Goal: Task Accomplishment & Management: Manage account settings

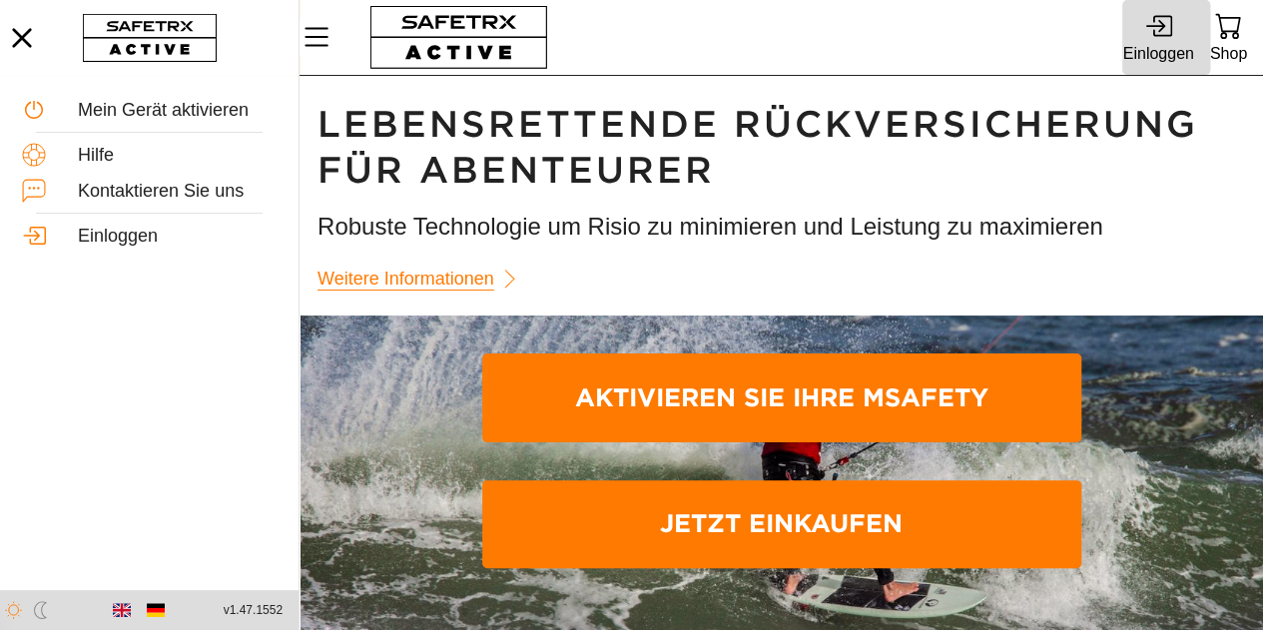
click at [1166, 44] on div "Einloggen" at bounding box center [1157, 53] width 71 height 27
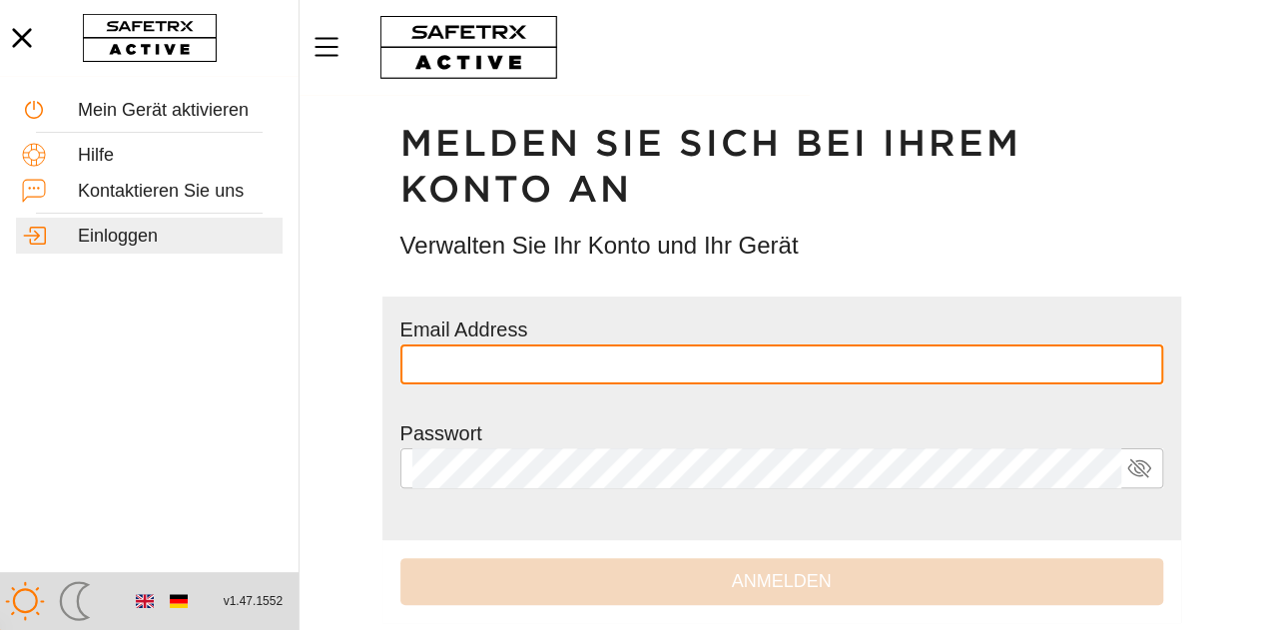
type input "**********"
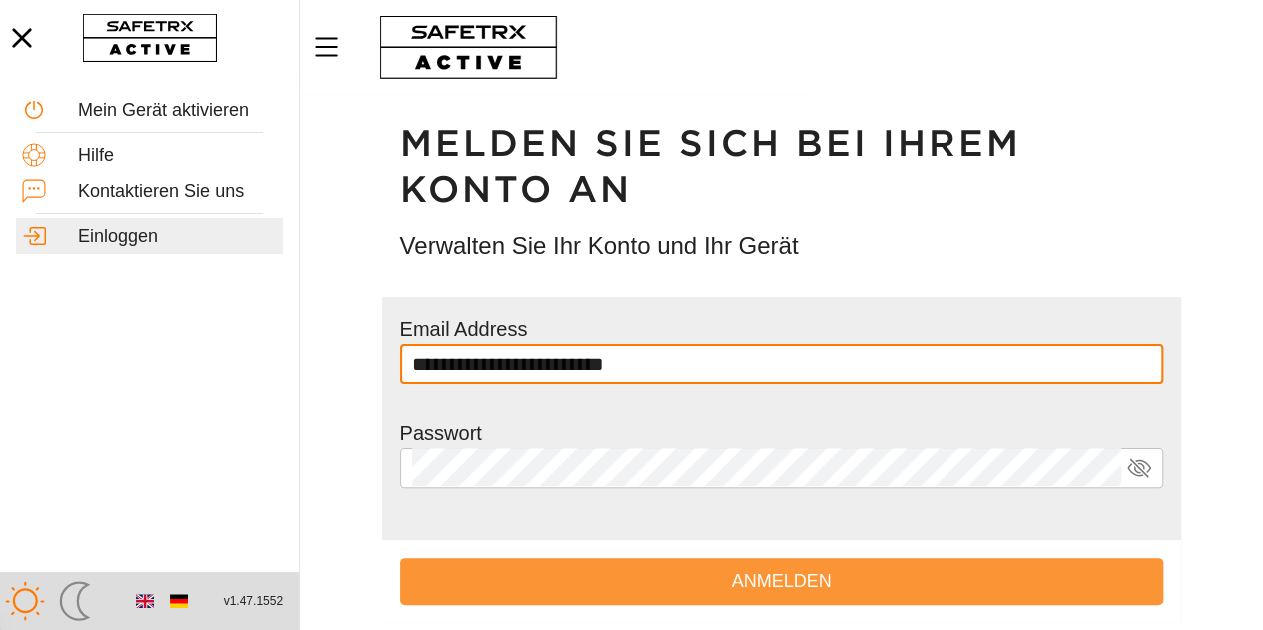
click at [884, 574] on span "Anmelden" at bounding box center [781, 581] width 731 height 31
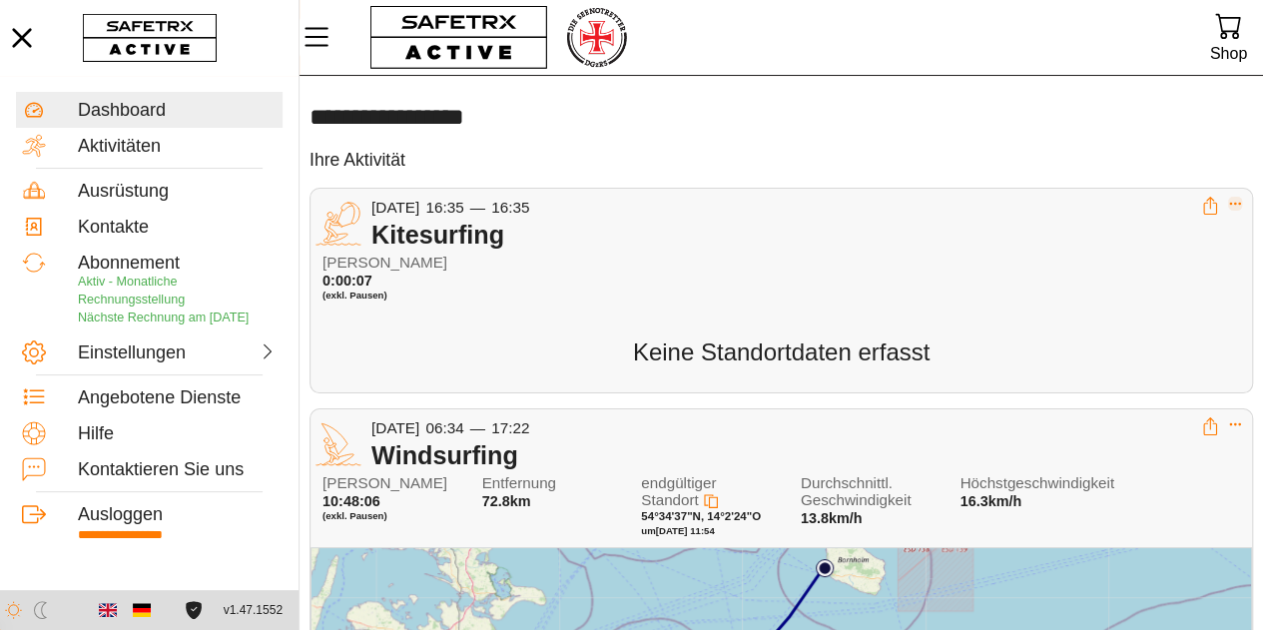
click at [1233, 205] on icon "Expand" at bounding box center [1235, 204] width 14 height 14
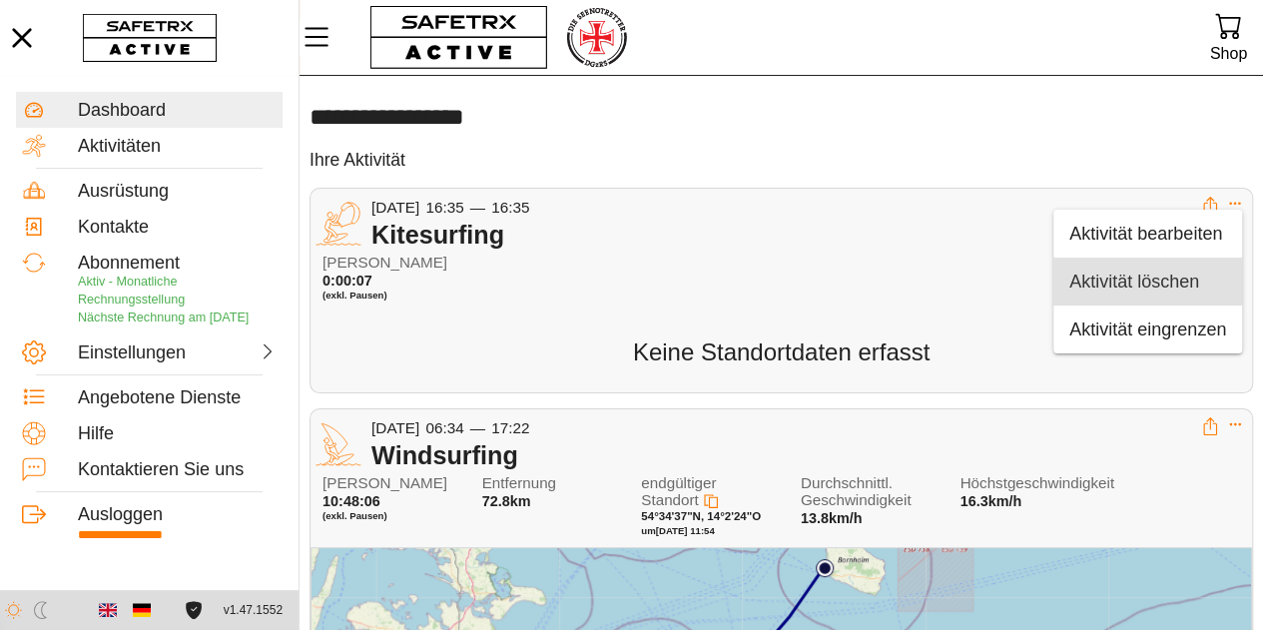
click at [1184, 293] on div "Aktivität löschen" at bounding box center [1147, 281] width 157 height 32
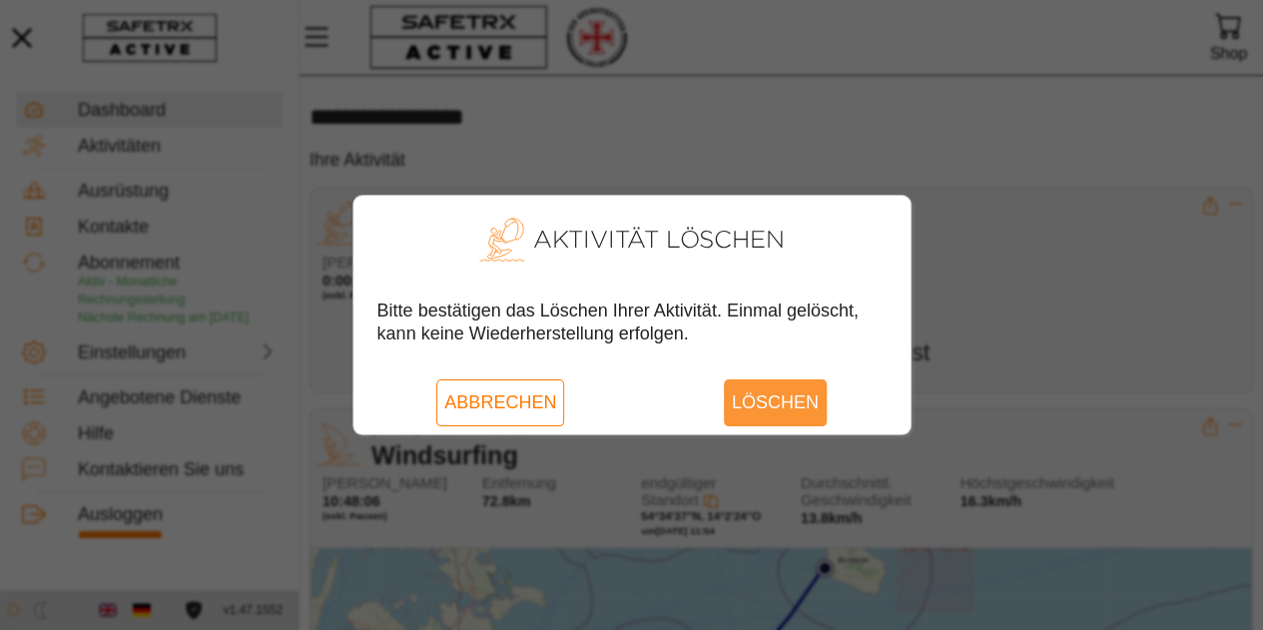
click at [777, 411] on span "Löschen" at bounding box center [775, 402] width 87 height 46
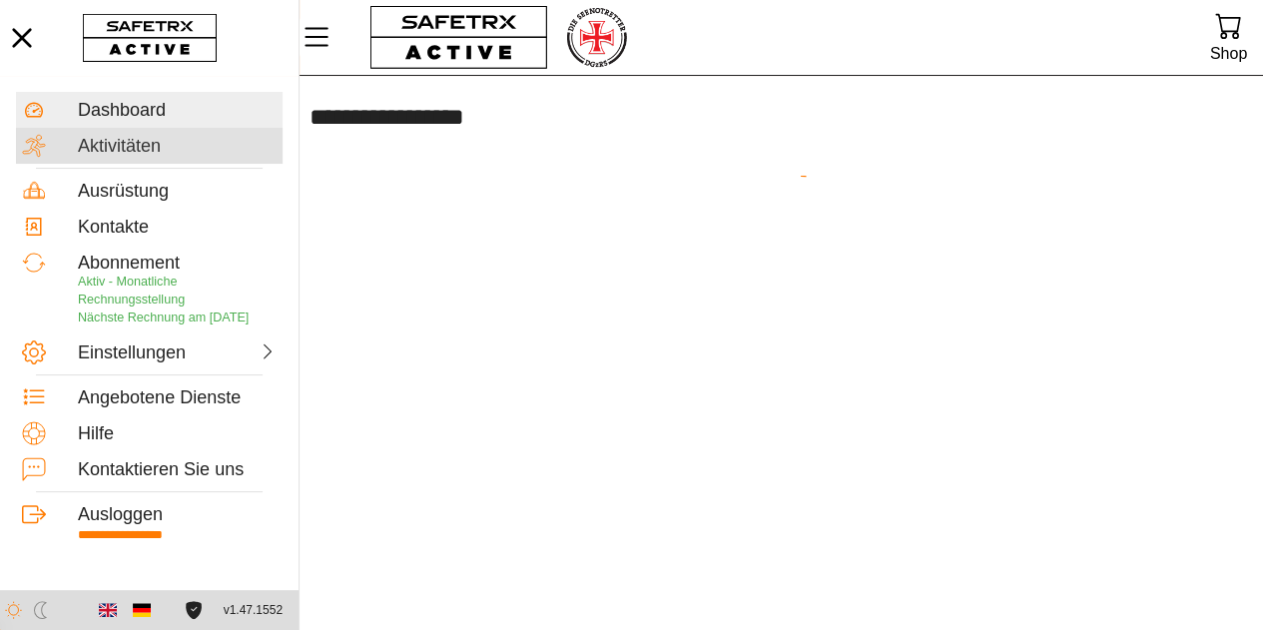
click at [108, 145] on div "Aktivitäten" at bounding box center [177, 147] width 199 height 22
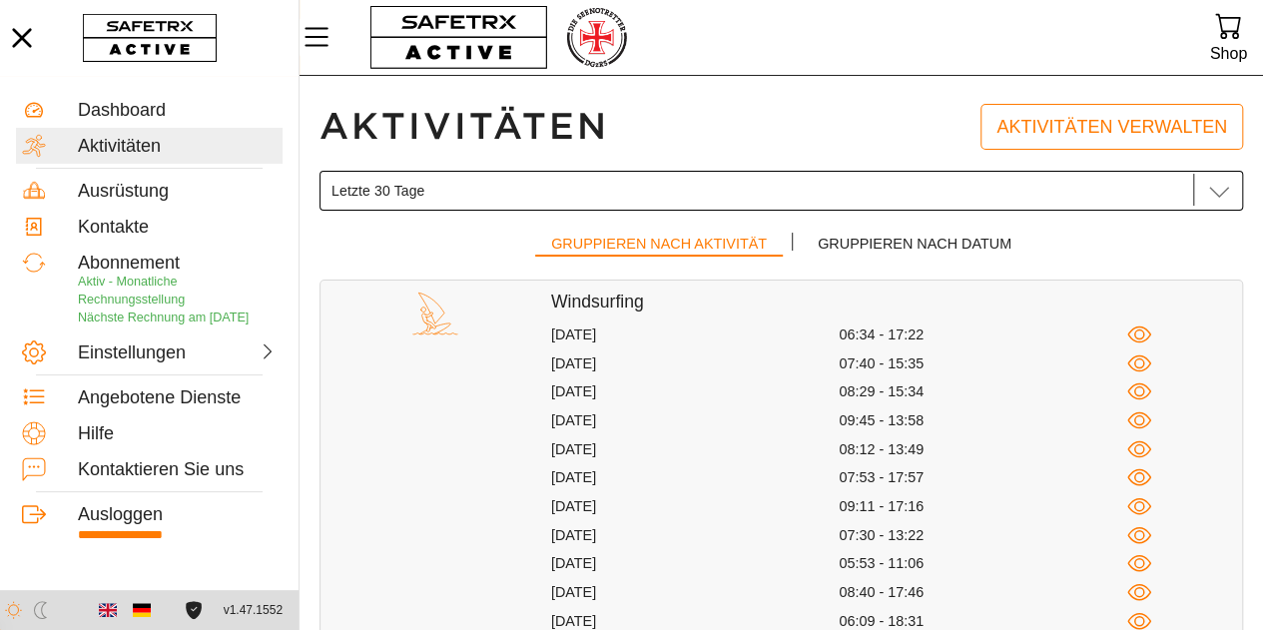
click at [1227, 186] on icon at bounding box center [1219, 191] width 24 height 24
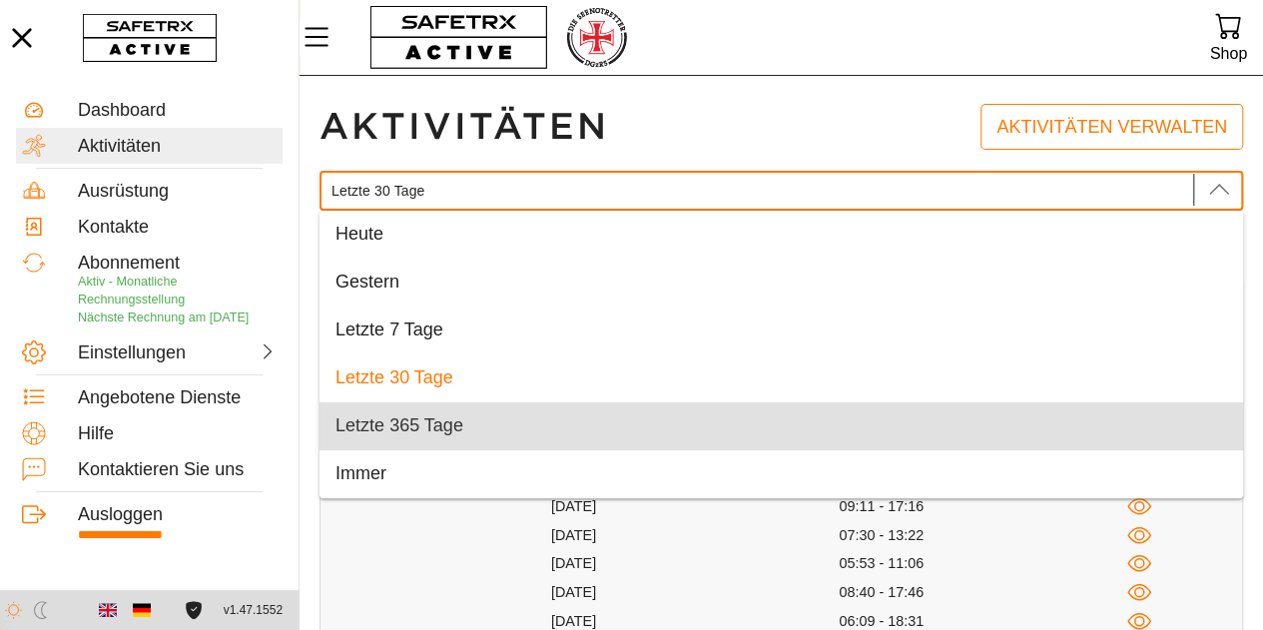
click at [1037, 422] on div "Letzte 365 Tage" at bounding box center [780, 426] width 891 height 22
type input "Letzte 365 Tage"
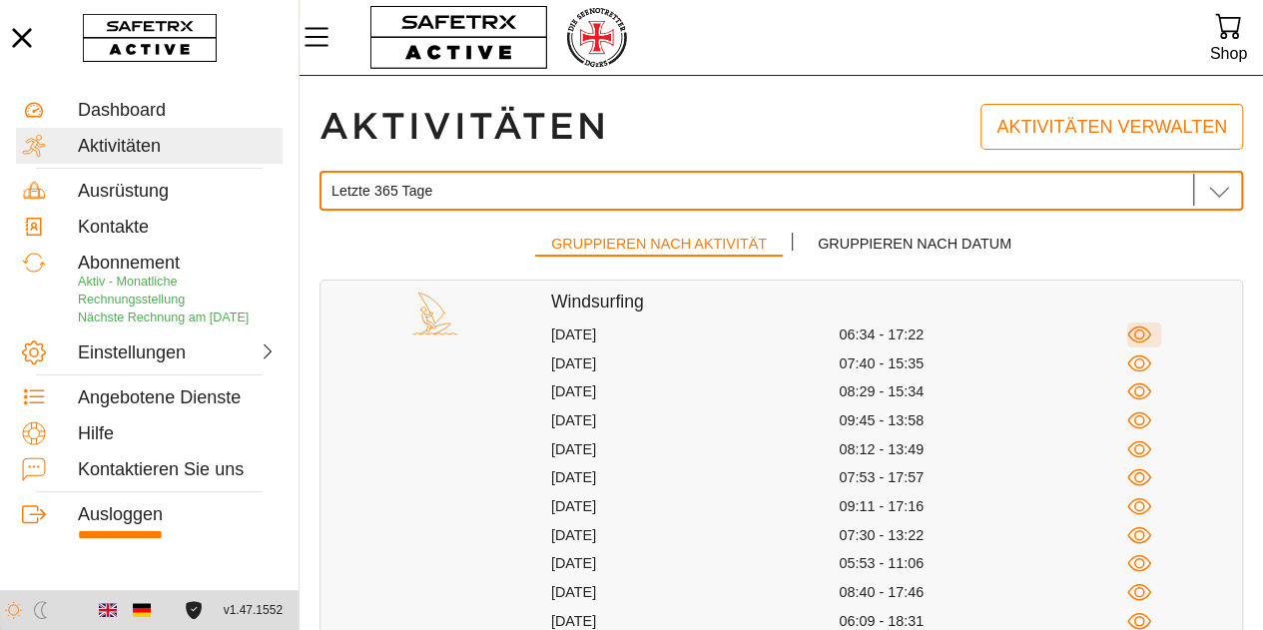
click at [1140, 330] on icon "button" at bounding box center [1139, 334] width 25 height 25
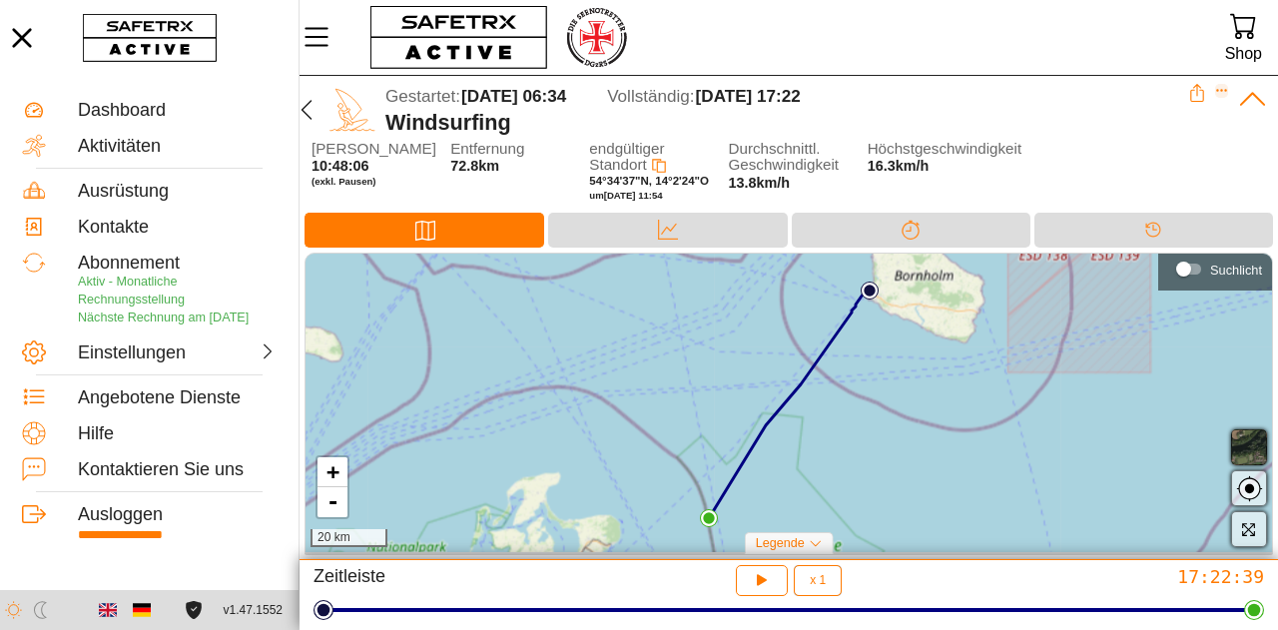
click at [1228, 87] on div at bounding box center [1228, 110] width 80 height 52
click at [1223, 77] on div "Gestartet: 23 August 06:34 Vollständig: 23 August 17:22 Windsurfing" at bounding box center [788, 108] width 978 height 65
click at [1219, 93] on icon "Expand" at bounding box center [1222, 91] width 14 height 14
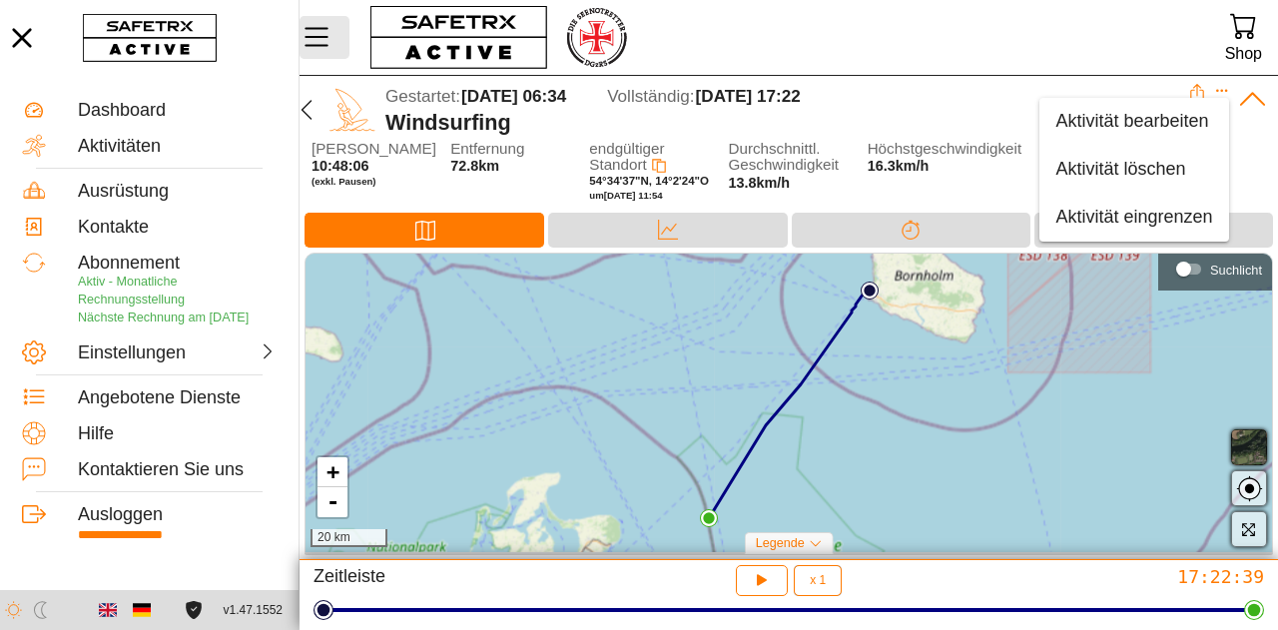
click at [341, 51] on button "MenÜ" at bounding box center [324, 37] width 50 height 42
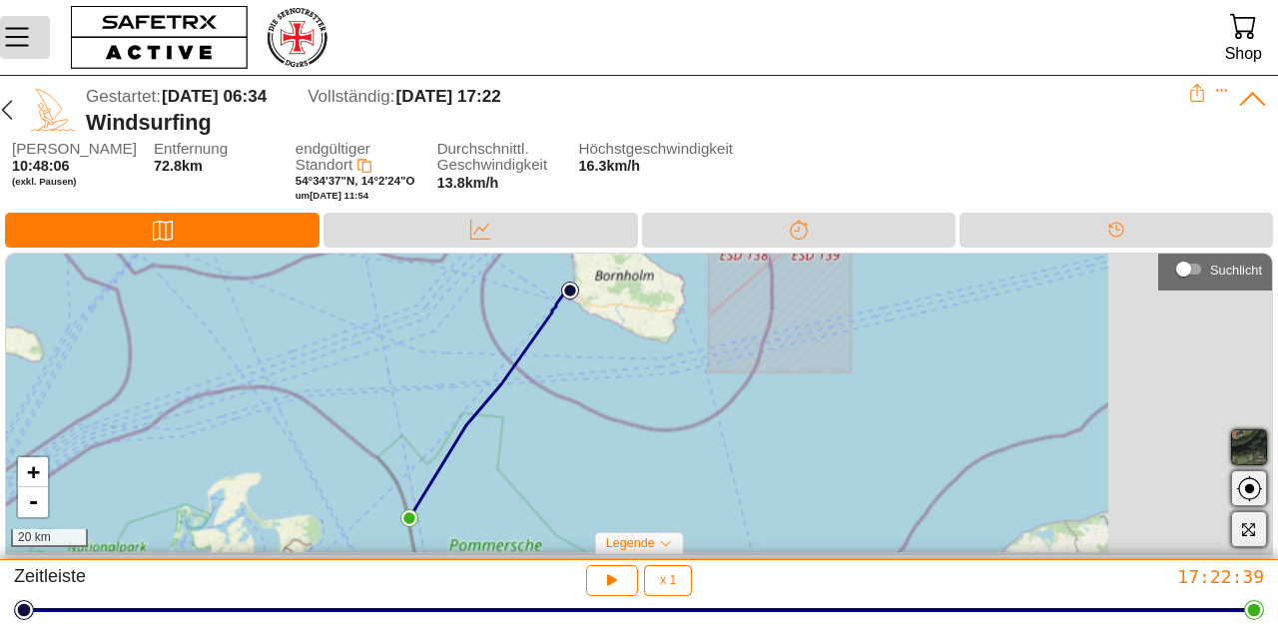
click at [16, 51] on icon "MenÜ" at bounding box center [17, 37] width 34 height 34
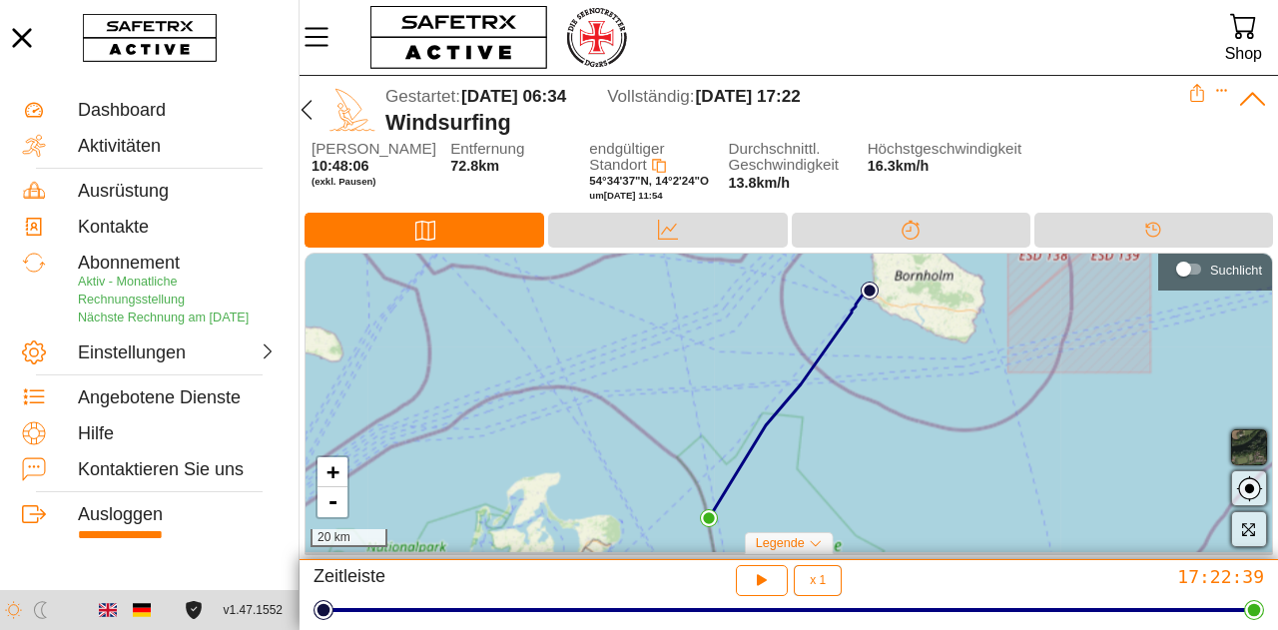
click at [1254, 97] on icon at bounding box center [1252, 99] width 31 height 31
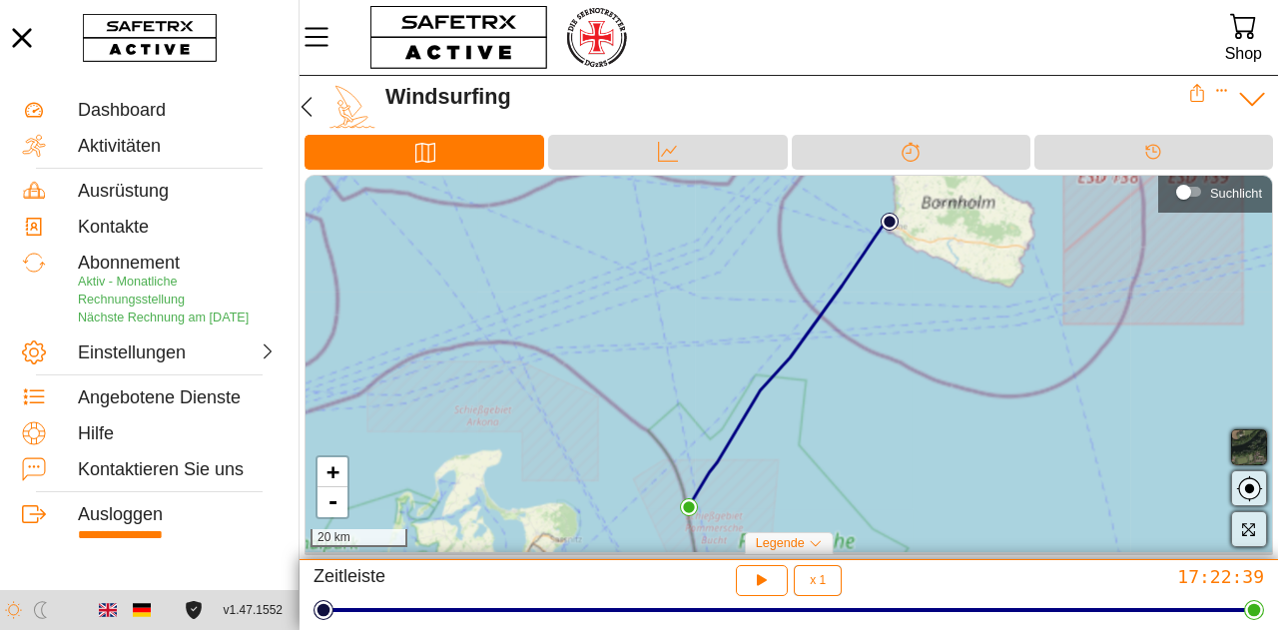
click at [1254, 97] on icon at bounding box center [1252, 99] width 31 height 31
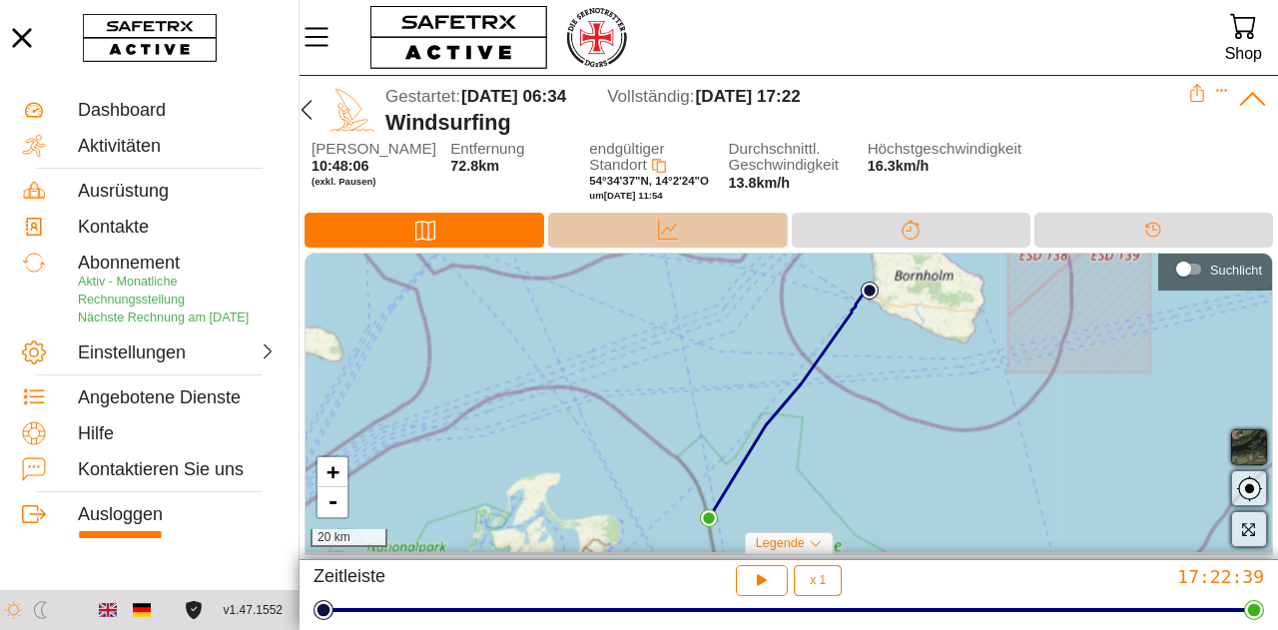
click at [646, 224] on div "Daten" at bounding box center [667, 230] width 239 height 35
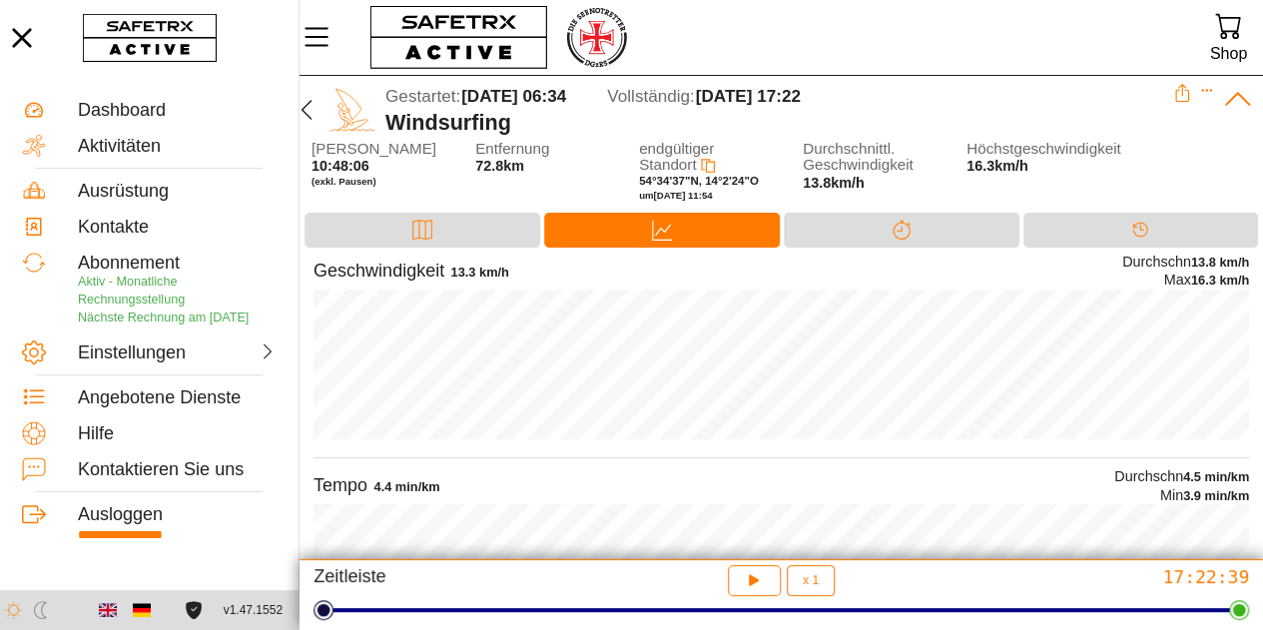
click at [405, 247] on div "Karte Daten Trennung Timeline" at bounding box center [780, 233] width 963 height 40
click at [400, 223] on div "Karte" at bounding box center [422, 230] width 236 height 35
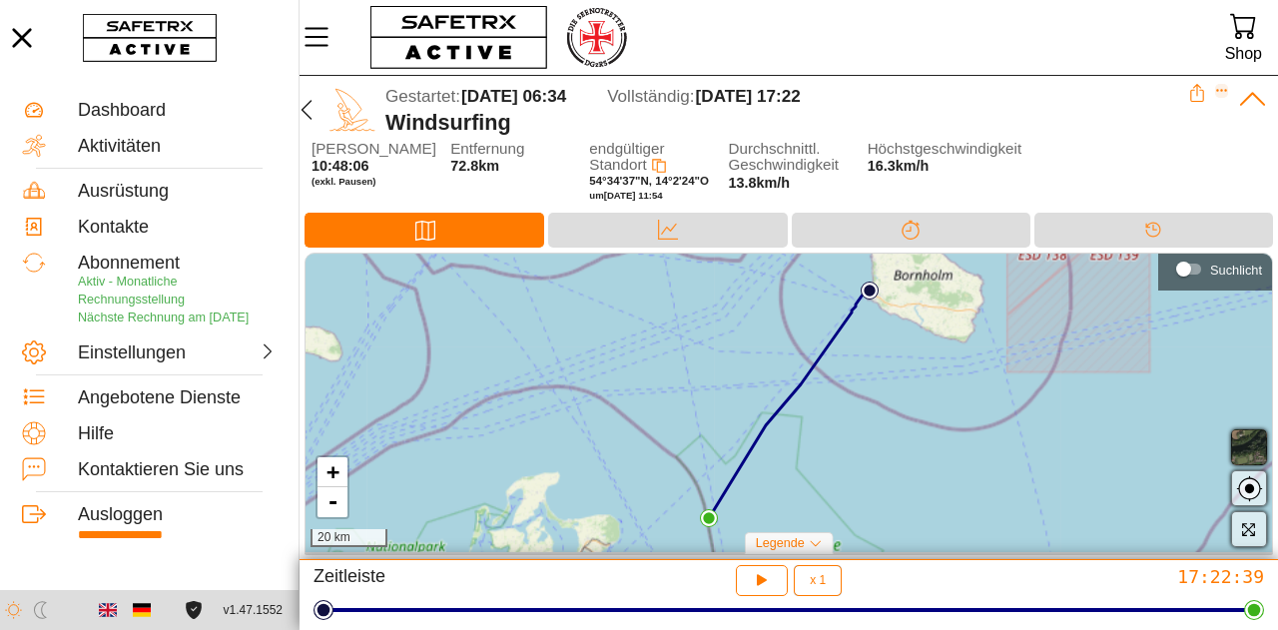
click at [1218, 91] on icon "Expand" at bounding box center [1221, 91] width 11 height 3
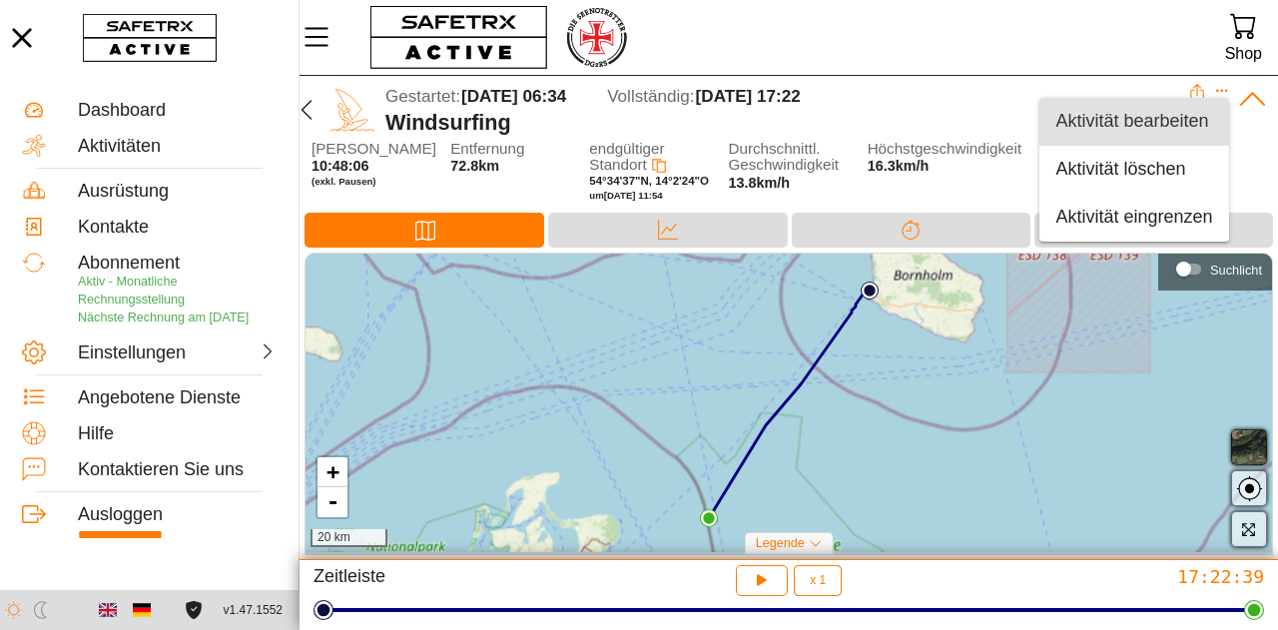
click at [1182, 120] on div "Aktivität bearbeiten" at bounding box center [1133, 122] width 157 height 22
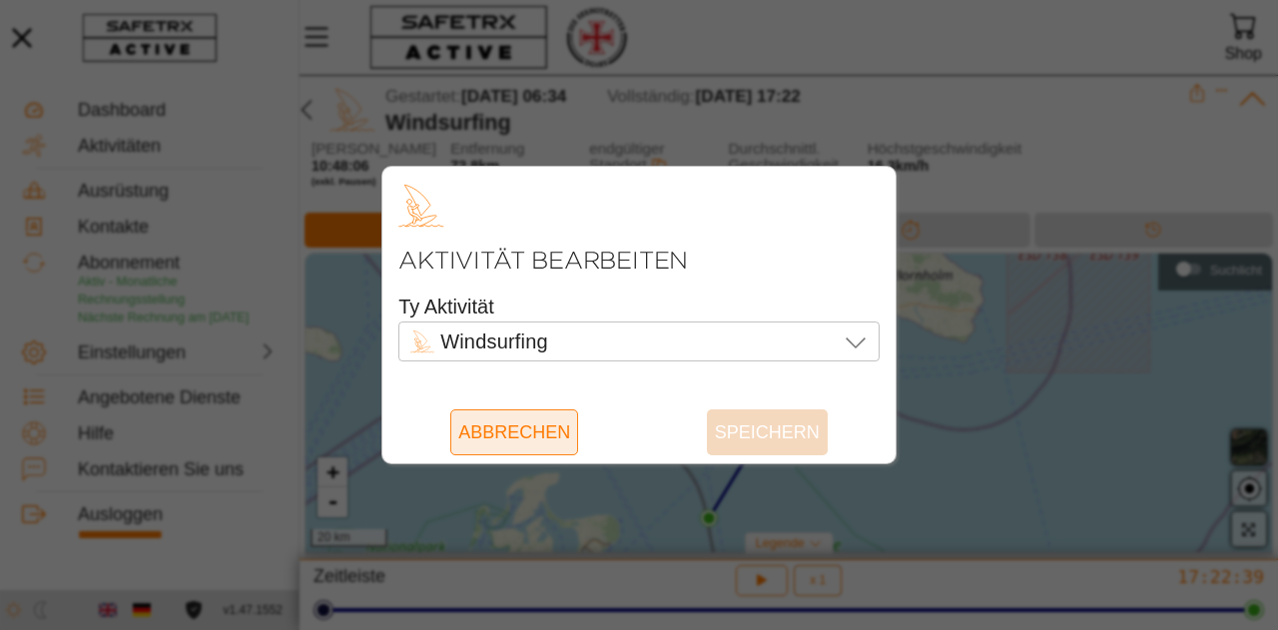
click at [522, 435] on span "Abbrechen" at bounding box center [514, 432] width 112 height 46
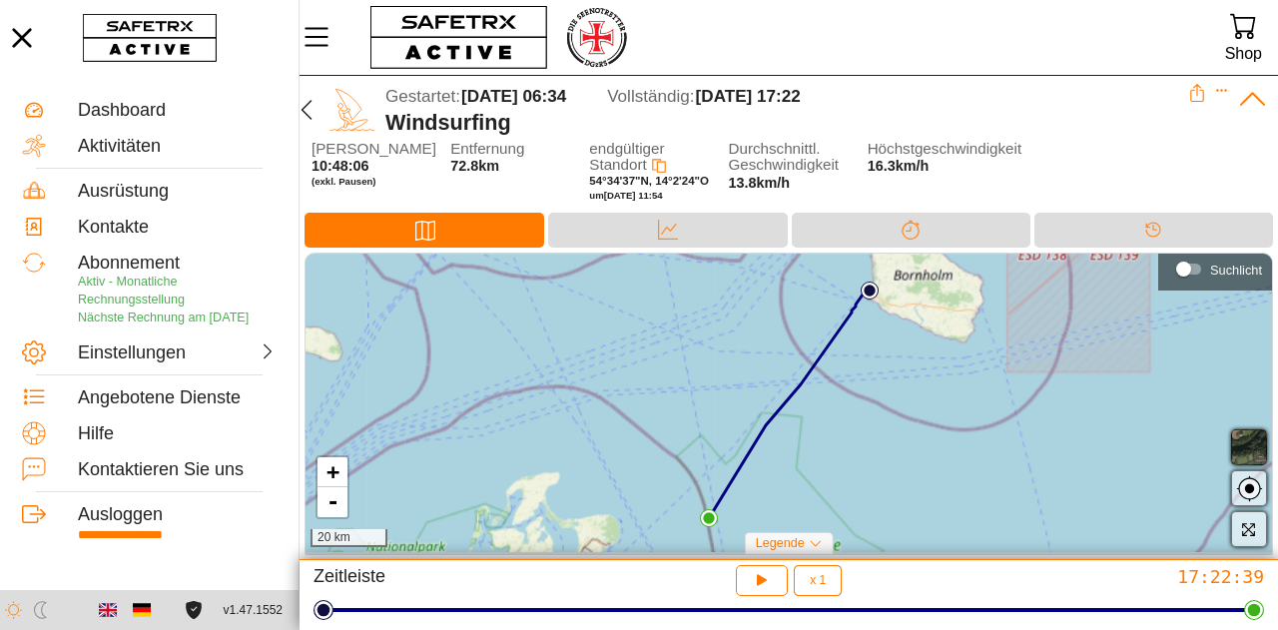
click at [1200, 91] on icon at bounding box center [1197, 93] width 18 height 18
click at [1217, 88] on icon "Expand" at bounding box center [1222, 91] width 14 height 14
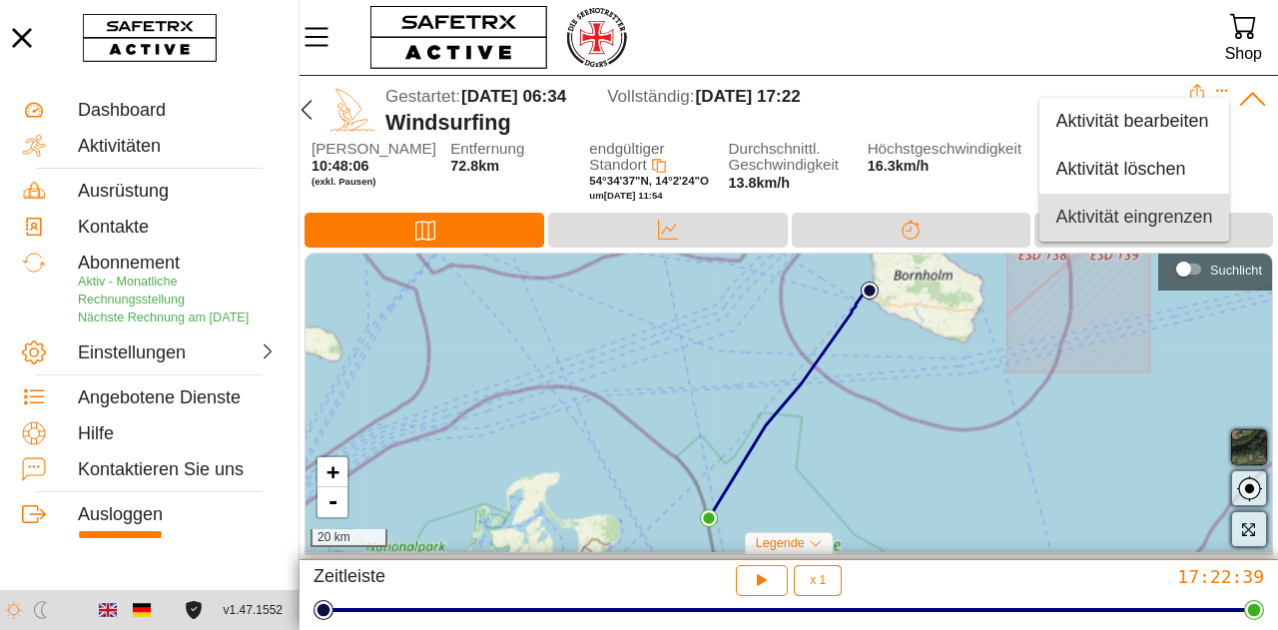
click at [1142, 223] on div "Aktivität eingrenzen" at bounding box center [1133, 218] width 157 height 22
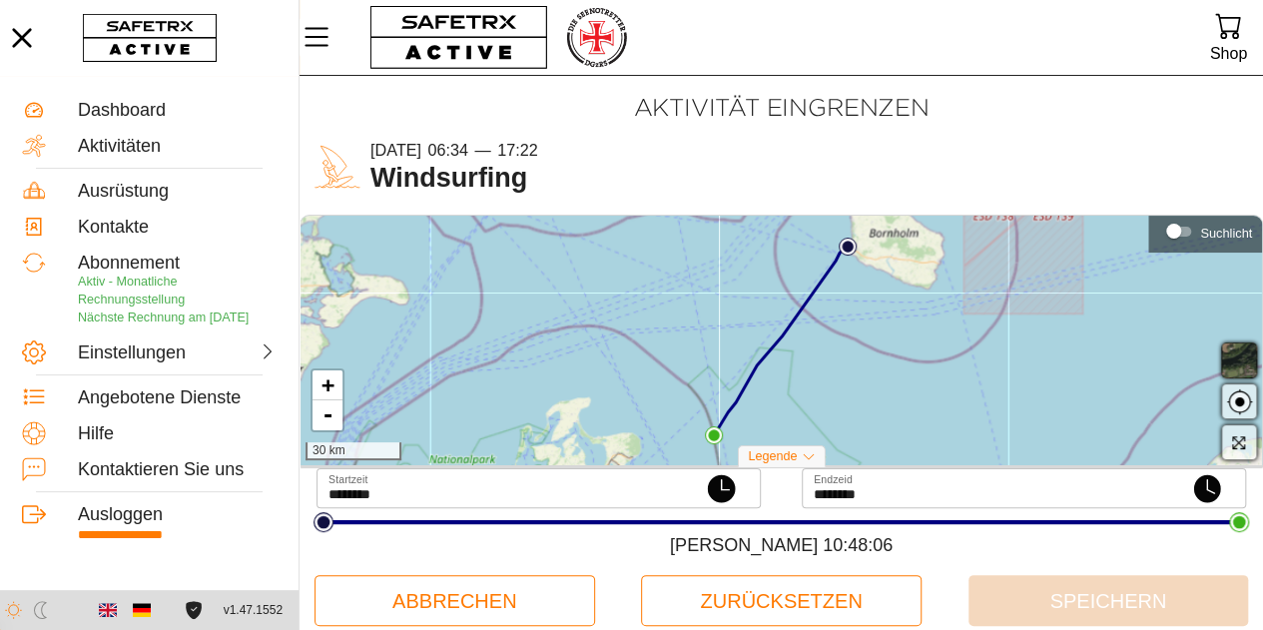
click at [1170, 149] on div "23 August 06:34 — 17:22" at bounding box center [808, 150] width 877 height 24
click at [321, 39] on icon "MenÜ" at bounding box center [316, 37] width 34 height 34
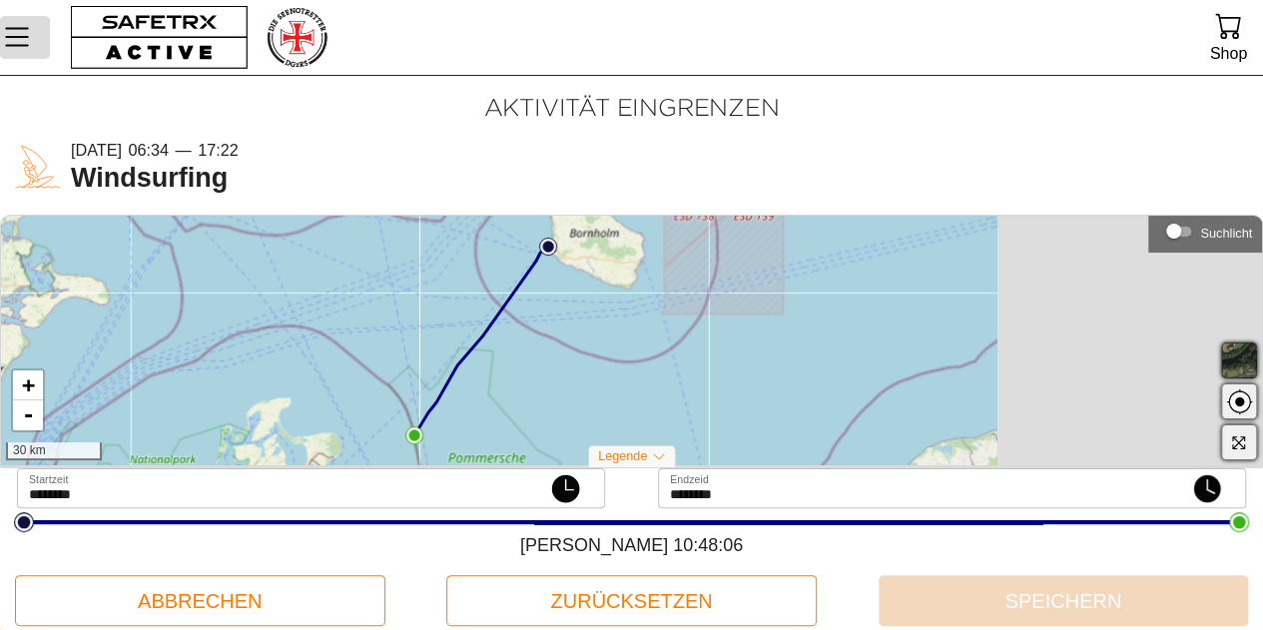
click at [20, 41] on icon "MenÜ" at bounding box center [17, 37] width 34 height 34
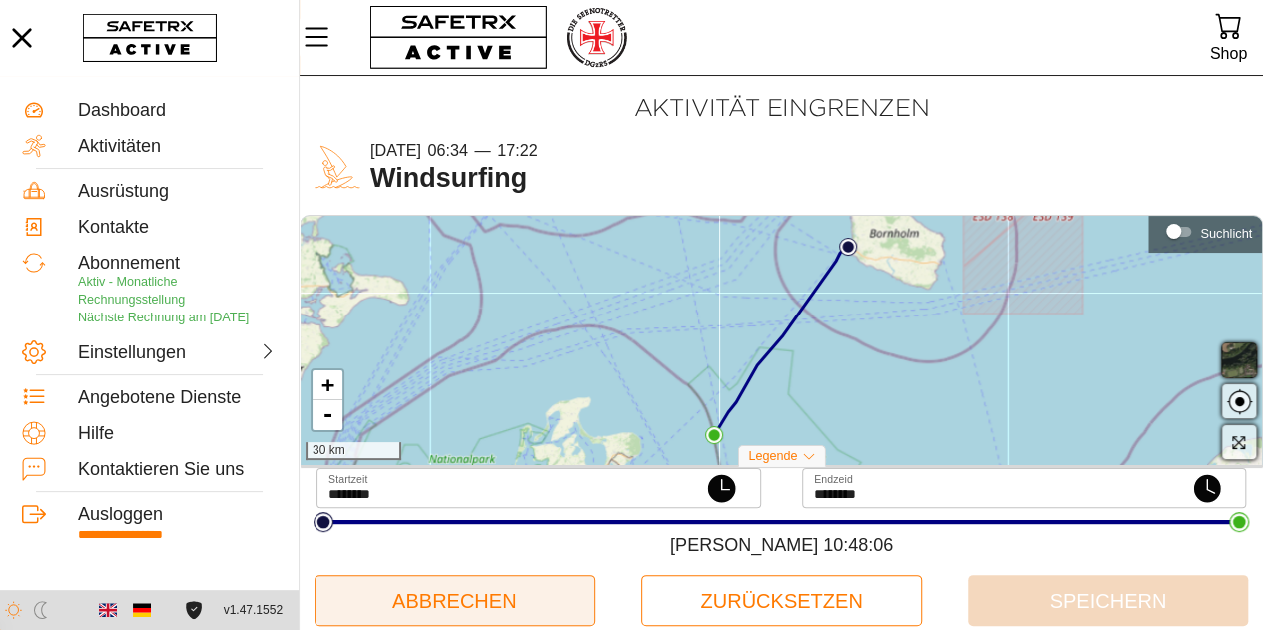
click at [488, 588] on span "Abbrechen" at bounding box center [454, 600] width 249 height 43
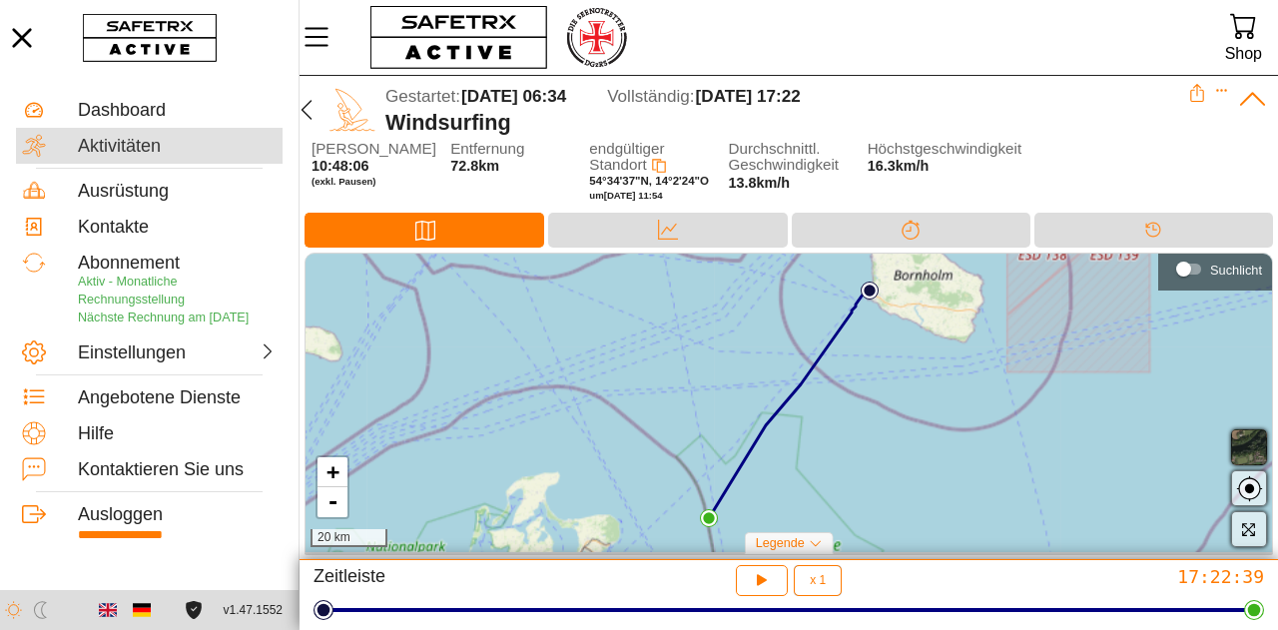
click at [124, 138] on div "Aktivitäten" at bounding box center [177, 147] width 199 height 22
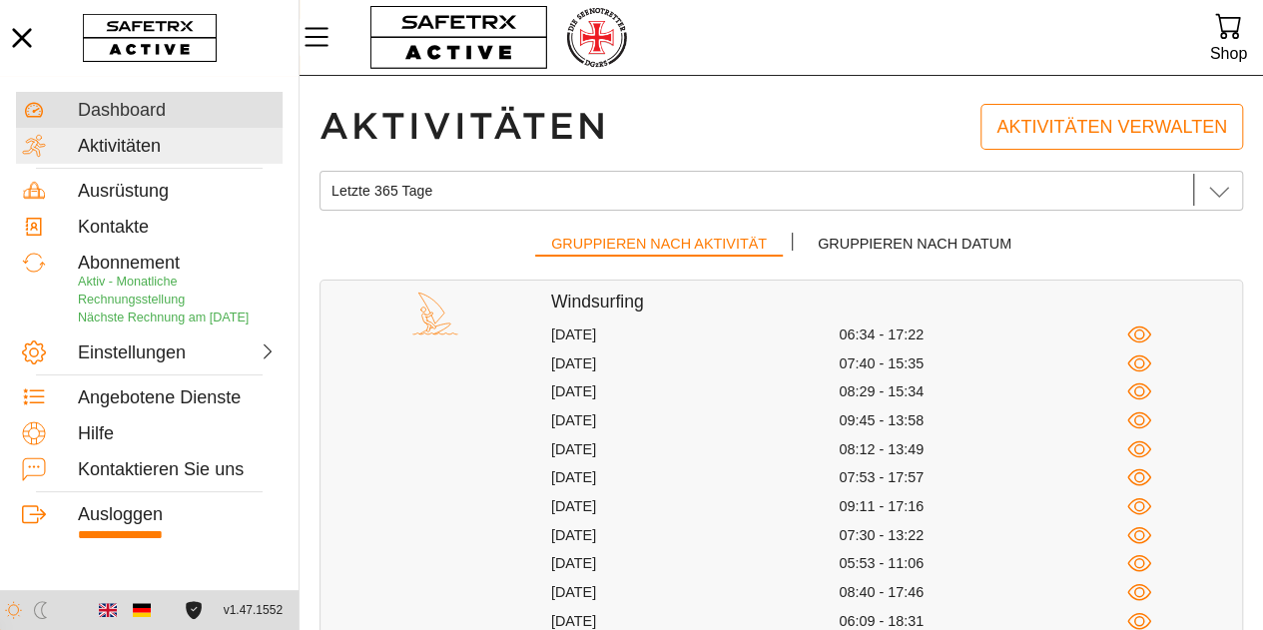
click at [150, 117] on div "Dashboard" at bounding box center [177, 111] width 199 height 22
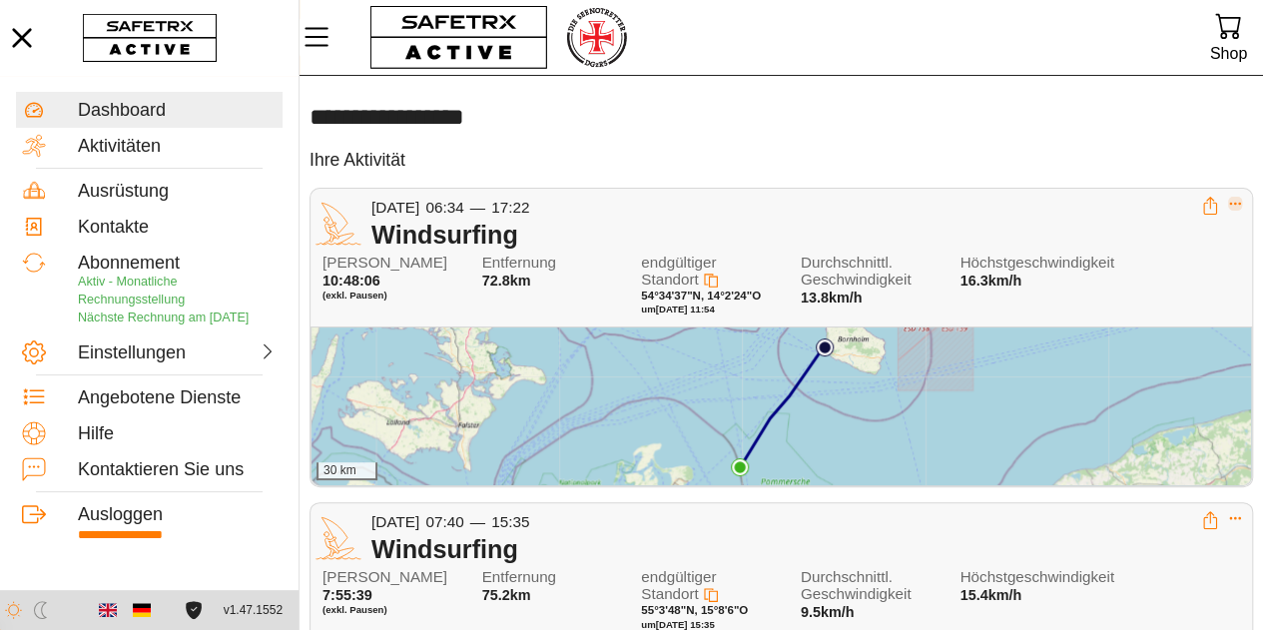
click at [1240, 197] on icon "Expand" at bounding box center [1235, 204] width 14 height 14
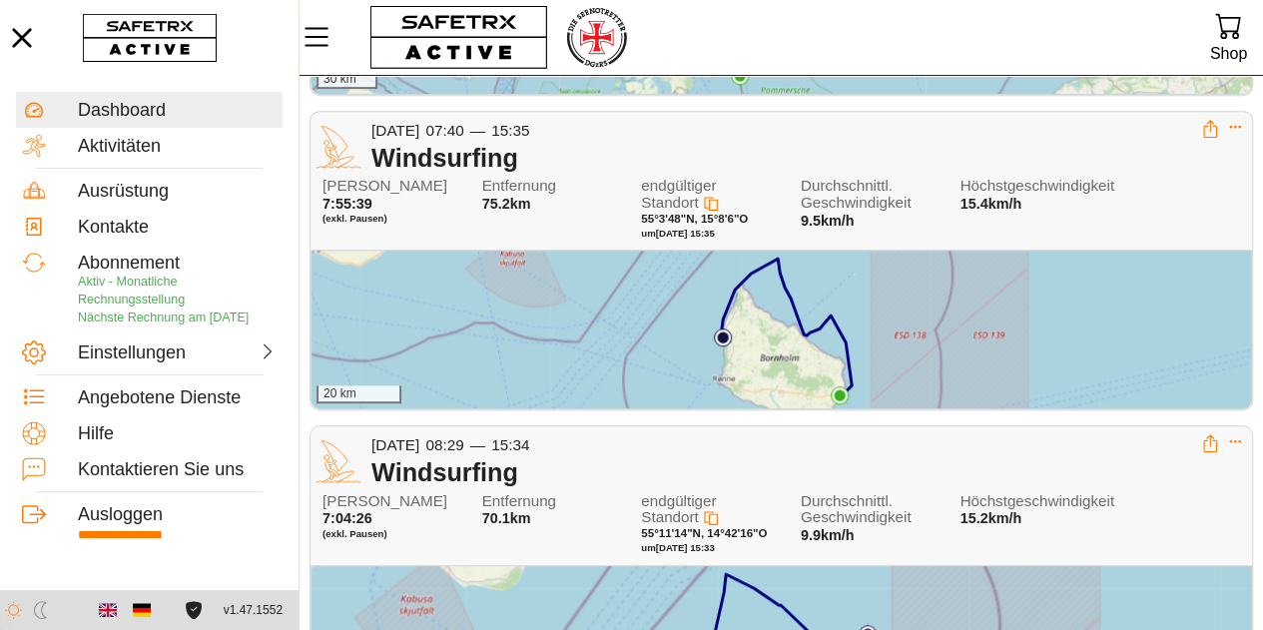
scroll to position [557, 0]
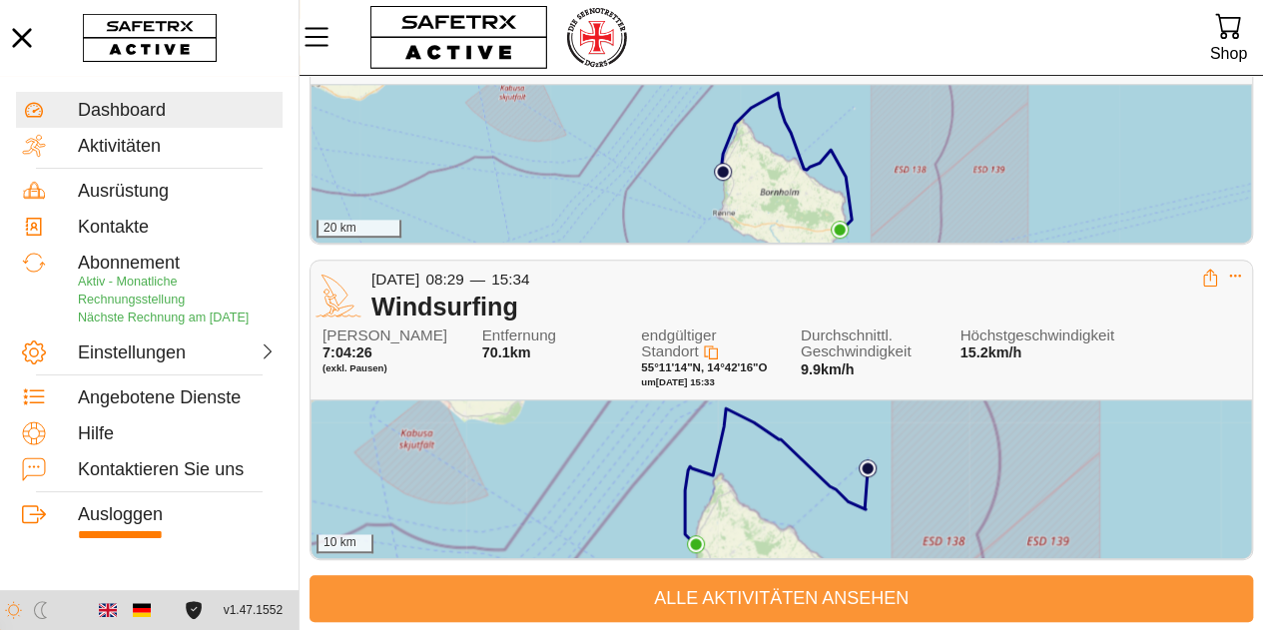
click at [786, 586] on span "Alle Aktivitäten ansehen" at bounding box center [780, 598] width 911 height 31
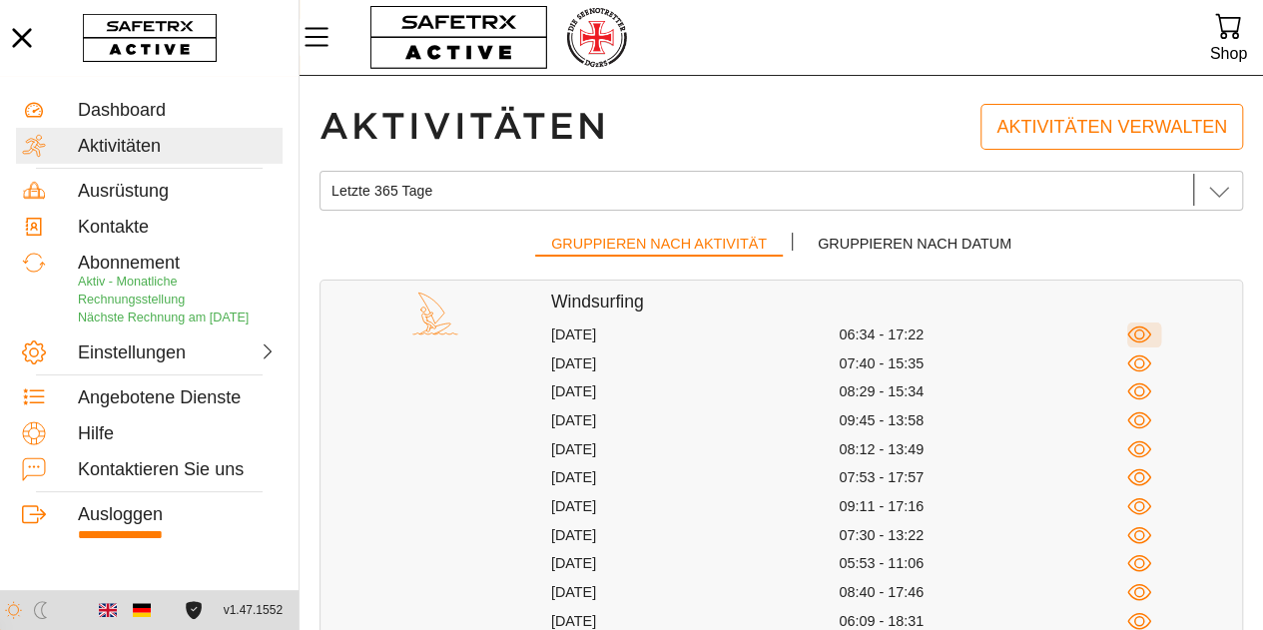
click at [1136, 334] on icon "button" at bounding box center [1139, 334] width 25 height 25
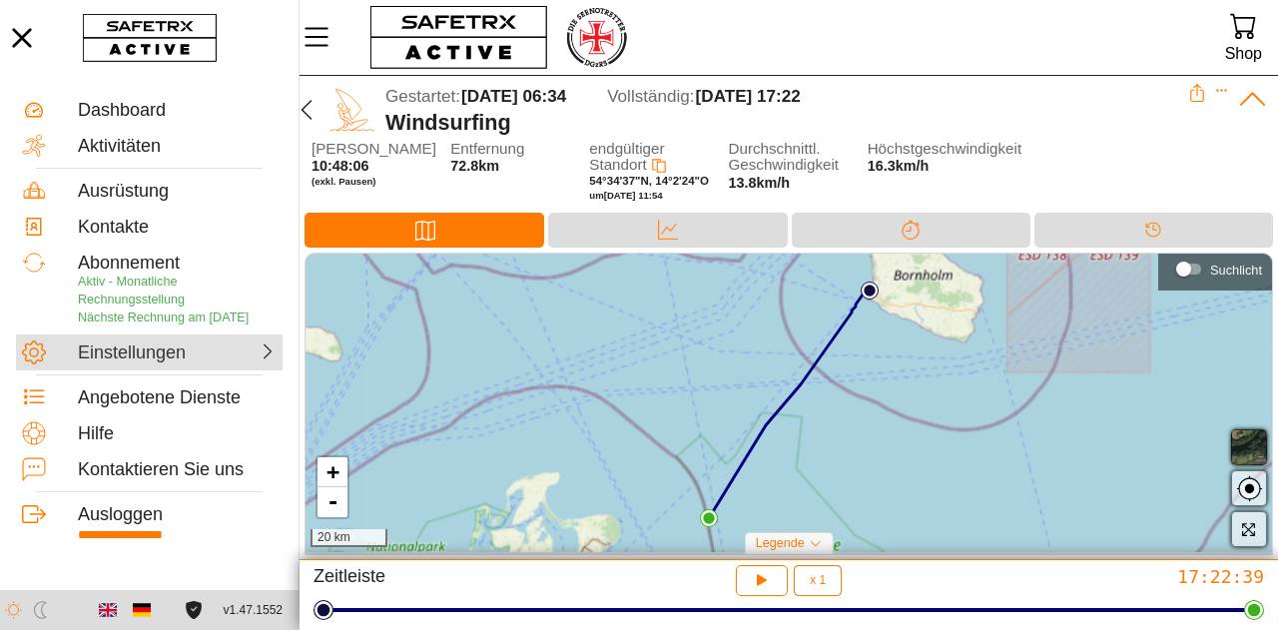
click at [273, 360] on icon at bounding box center [267, 351] width 18 height 18
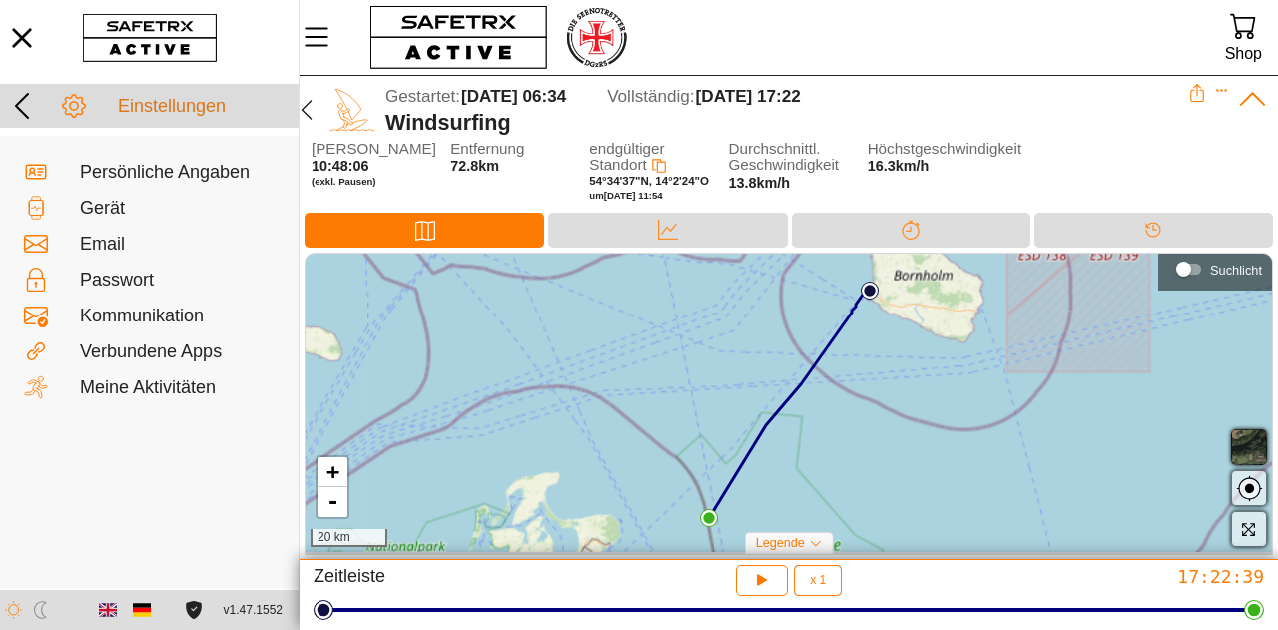
click at [21, 111] on icon at bounding box center [22, 106] width 14 height 26
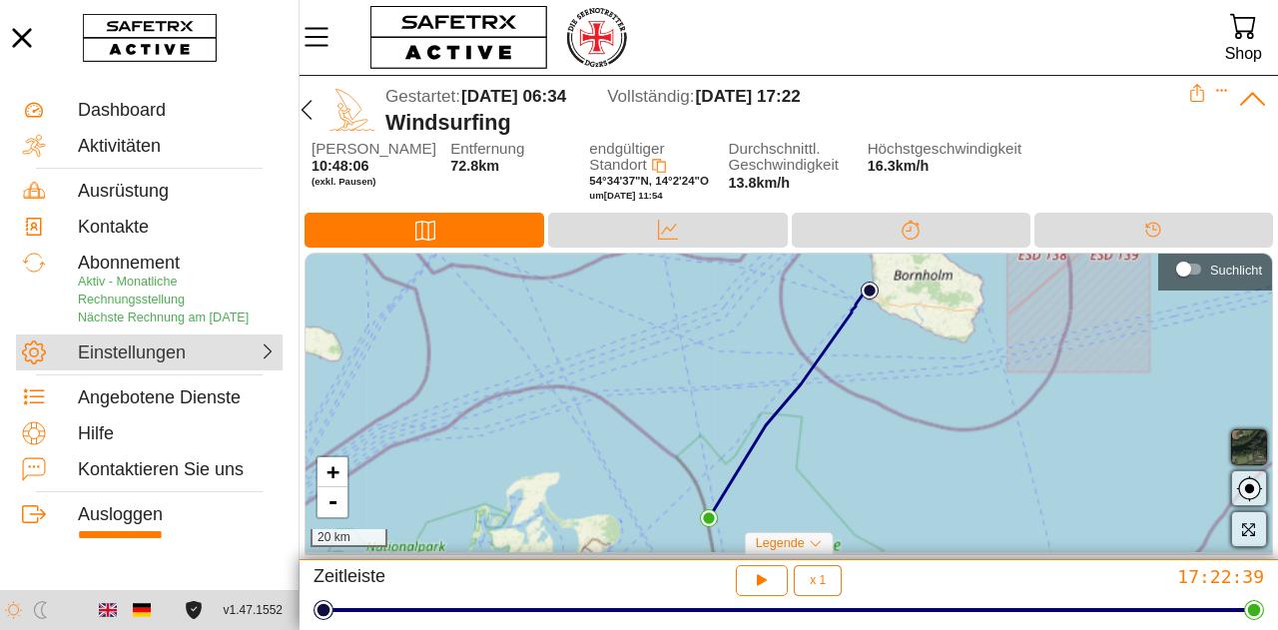
click at [159, 364] on div "Einstellungen" at bounding box center [126, 353] width 96 height 22
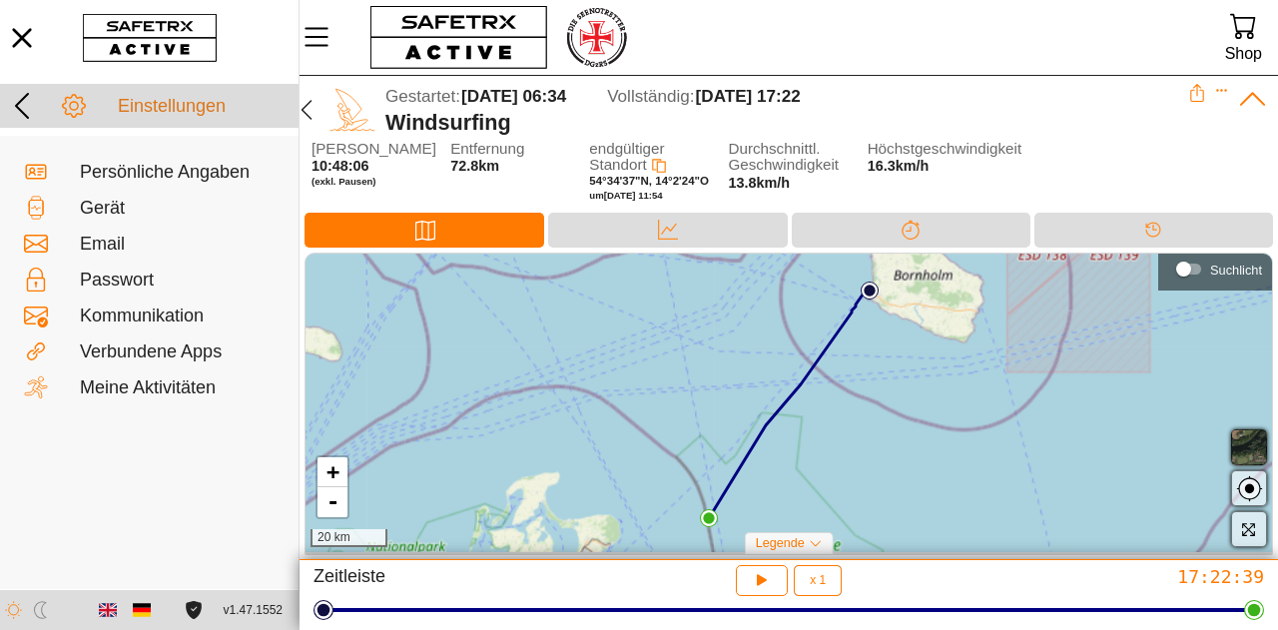
click at [26, 113] on icon at bounding box center [22, 106] width 32 height 32
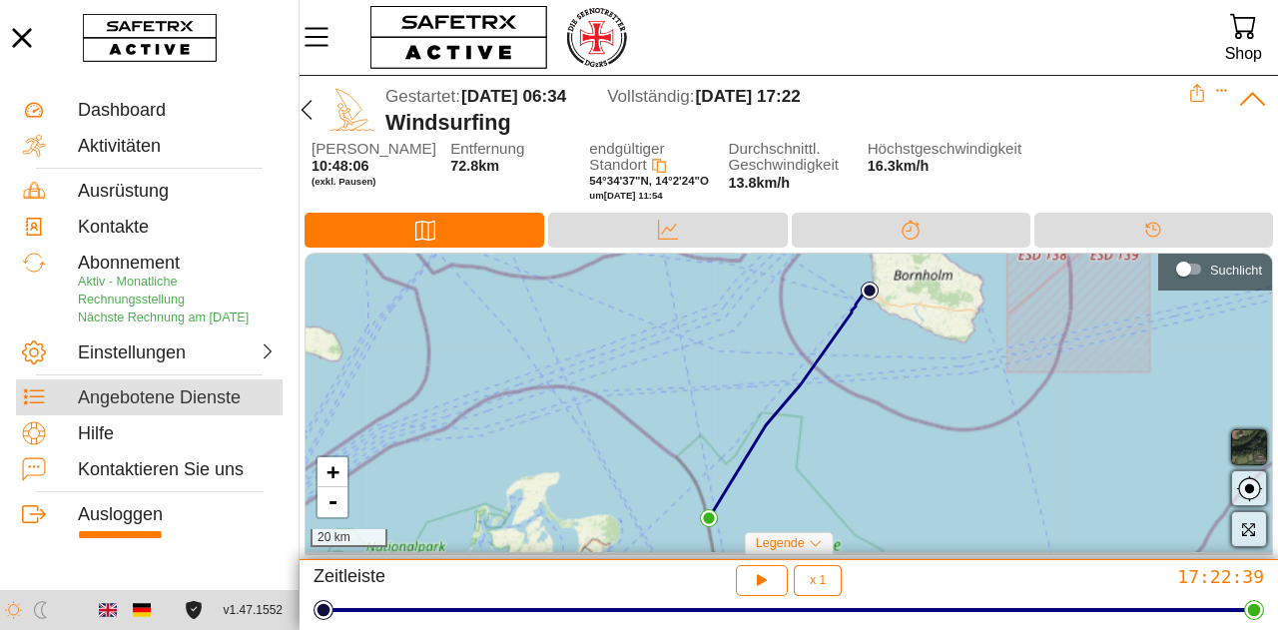
click at [134, 409] on div "Angebotene Dienste" at bounding box center [177, 398] width 199 height 22
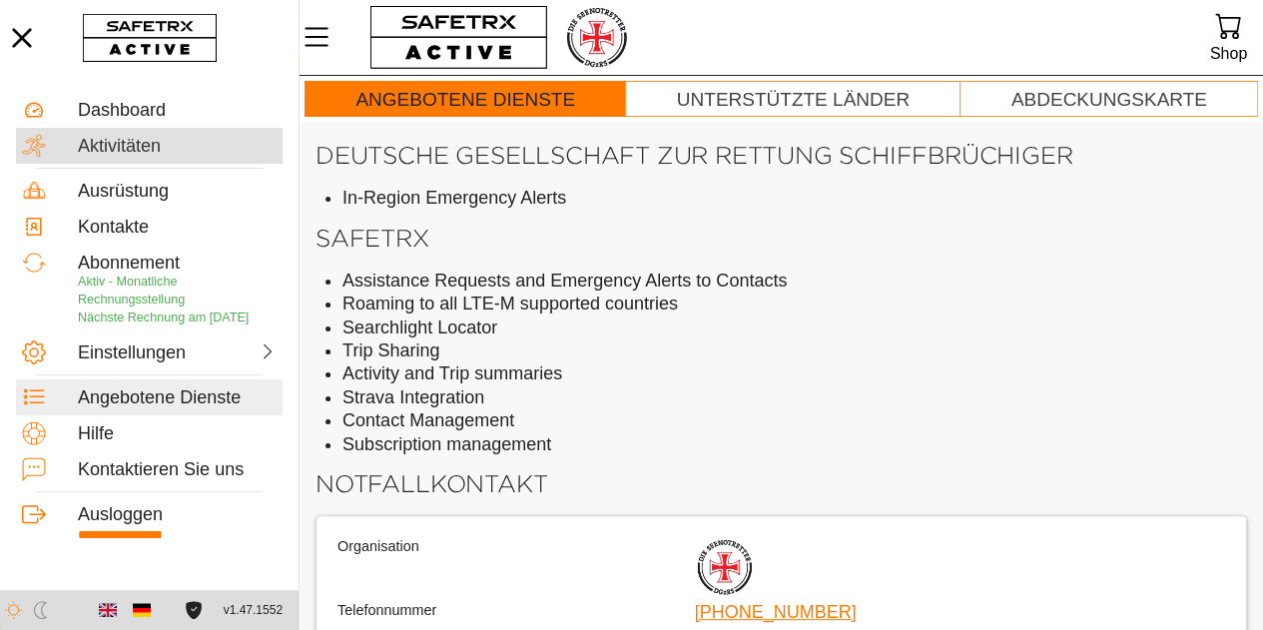
click at [148, 150] on div "Aktivitäten" at bounding box center [177, 147] width 199 height 22
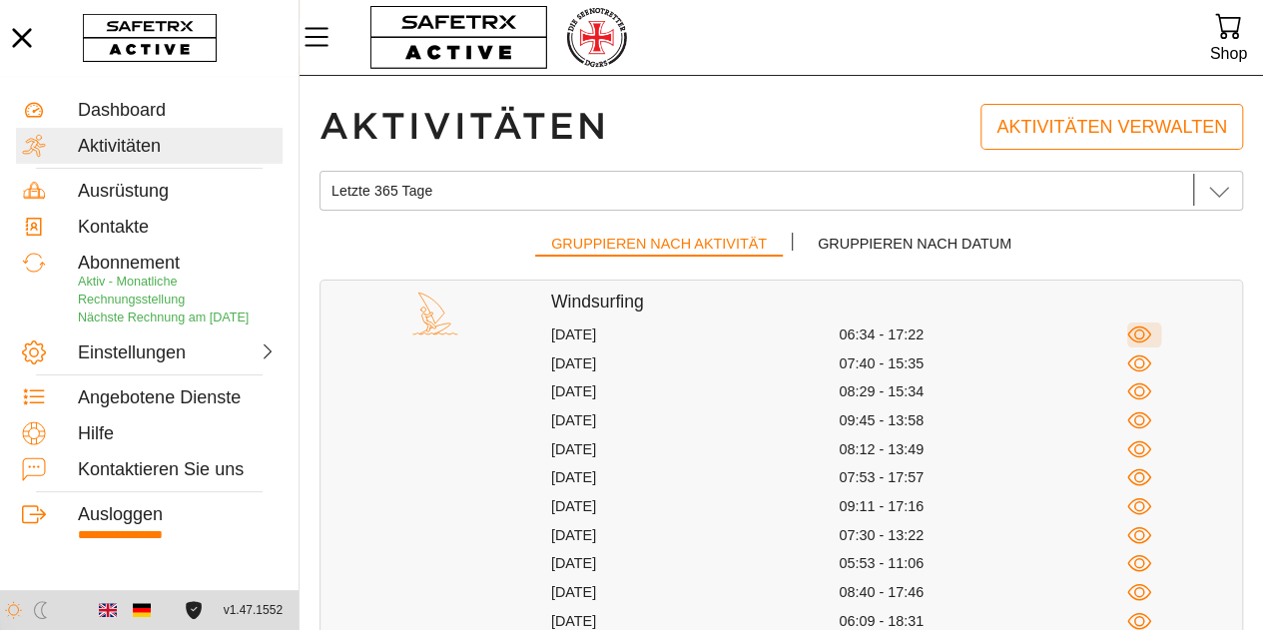
click at [1147, 334] on icon "button" at bounding box center [1139, 334] width 25 height 25
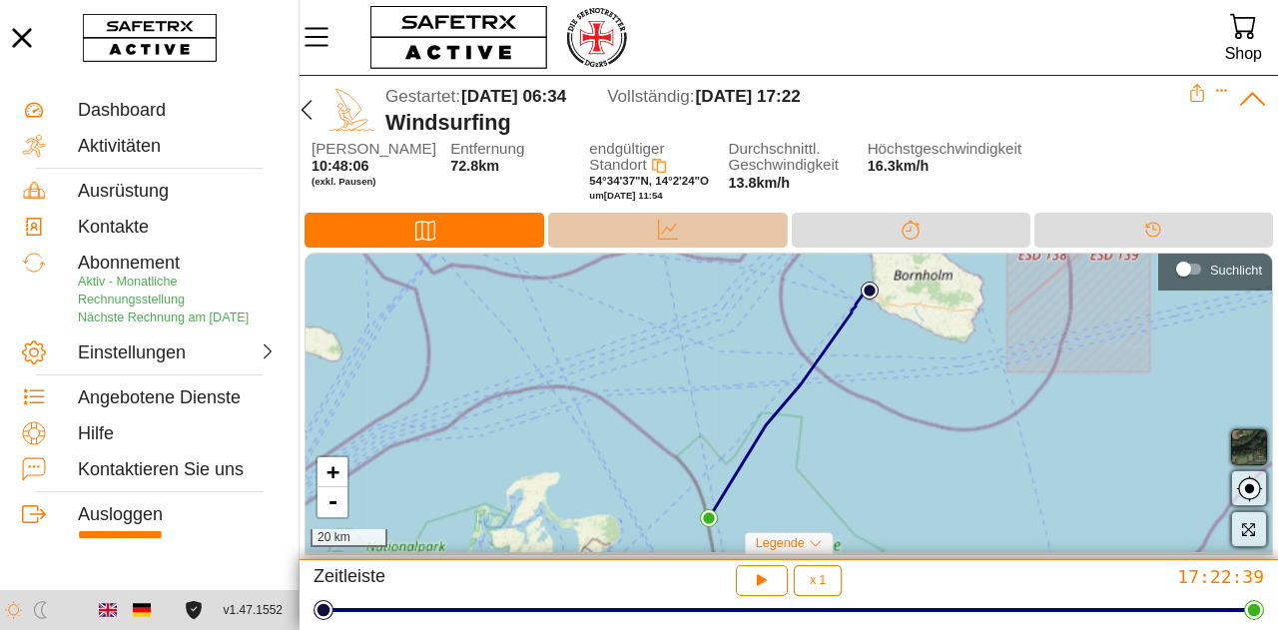
click at [623, 215] on div "Daten" at bounding box center [667, 230] width 239 height 35
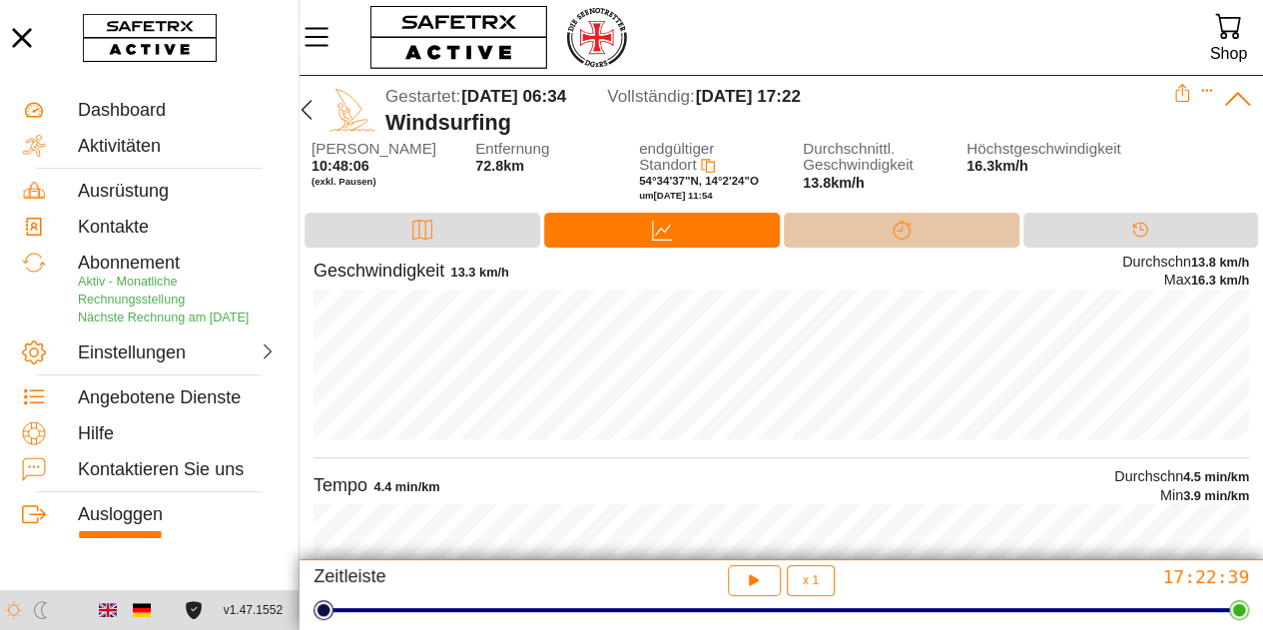
click at [892, 224] on icon at bounding box center [901, 230] width 20 height 20
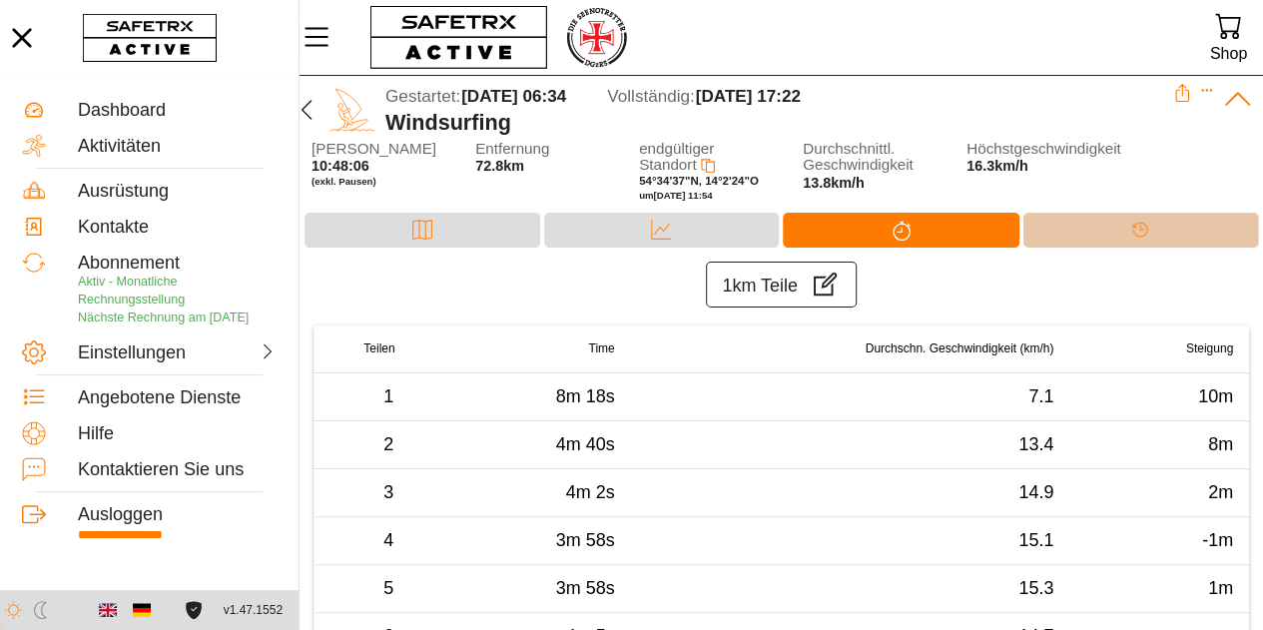
click at [1104, 221] on div "Timeline" at bounding box center [1141, 230] width 236 height 35
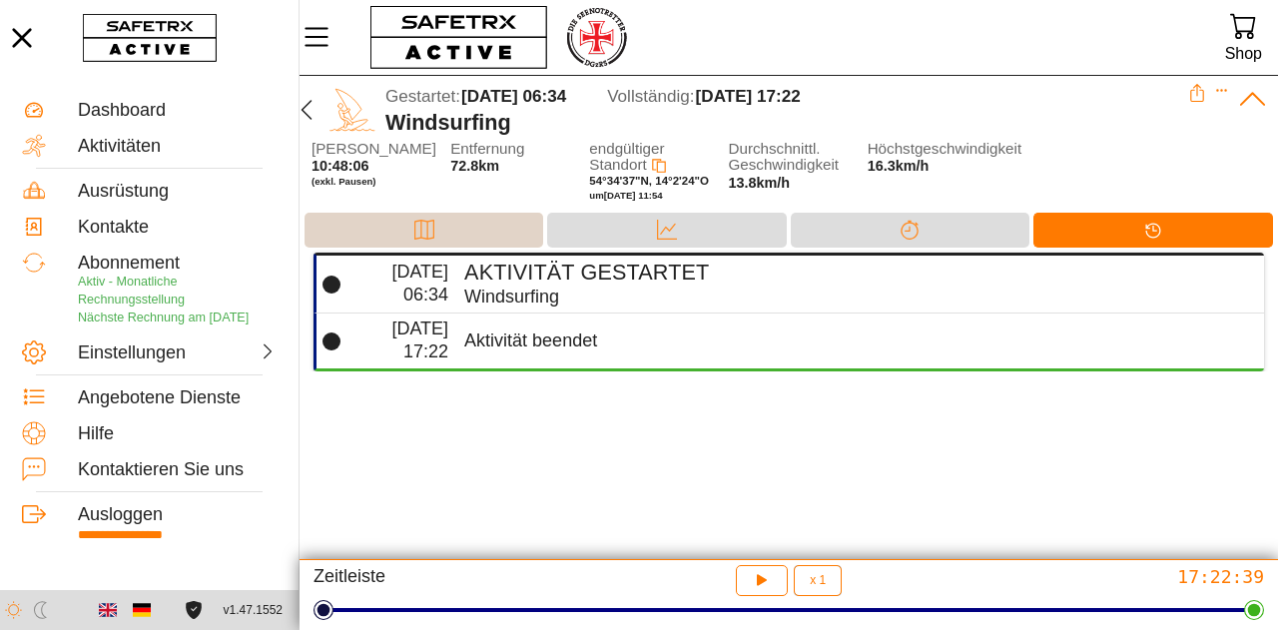
click at [392, 227] on div "Karte" at bounding box center [423, 230] width 239 height 35
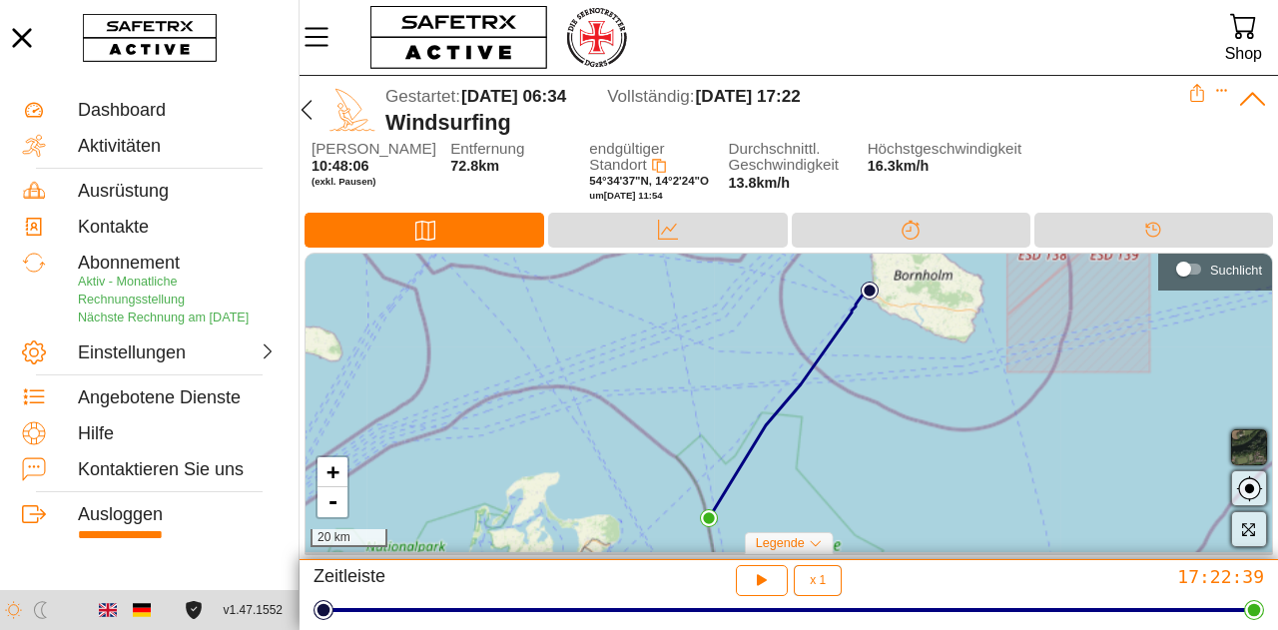
click at [343, 111] on img at bounding box center [352, 110] width 46 height 46
click at [364, 136] on div "Gestartet: 23 August 06:34 Vollständig: 23 August 17:22 Windsurfing" at bounding box center [788, 108] width 978 height 65
click at [497, 342] on div "+ - 20 km" at bounding box center [788, 403] width 966 height 298
click at [1248, 50] on div "Shop" at bounding box center [1243, 53] width 37 height 27
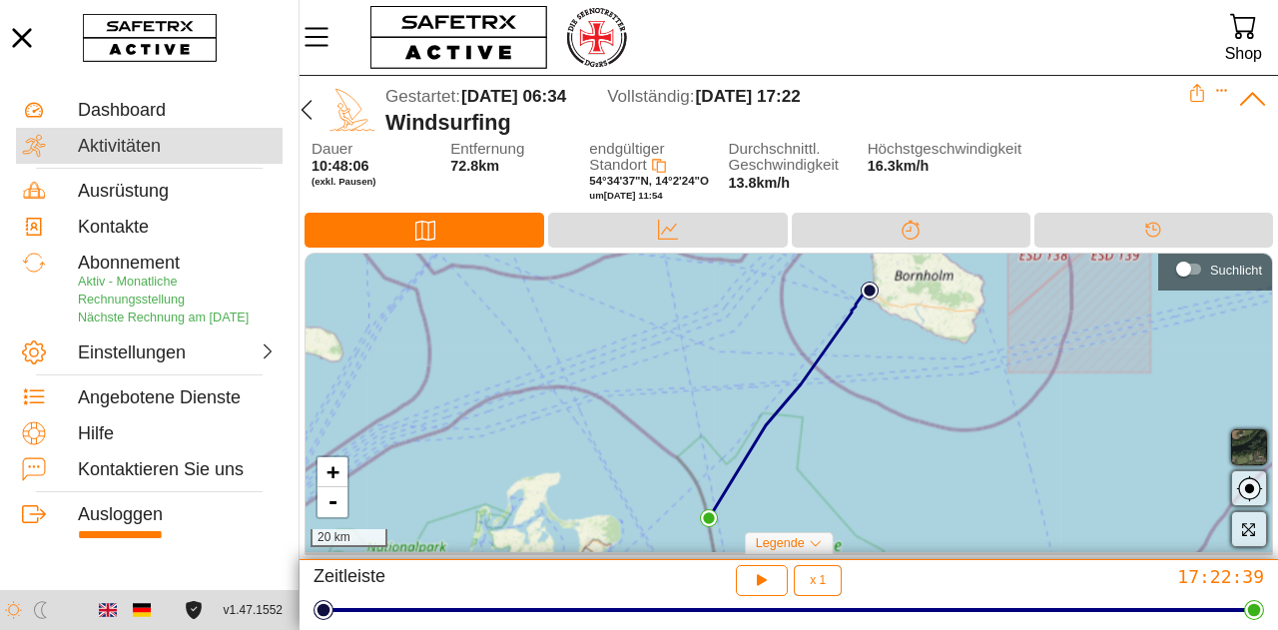
click at [148, 141] on div "Aktivitäten" at bounding box center [177, 147] width 199 height 22
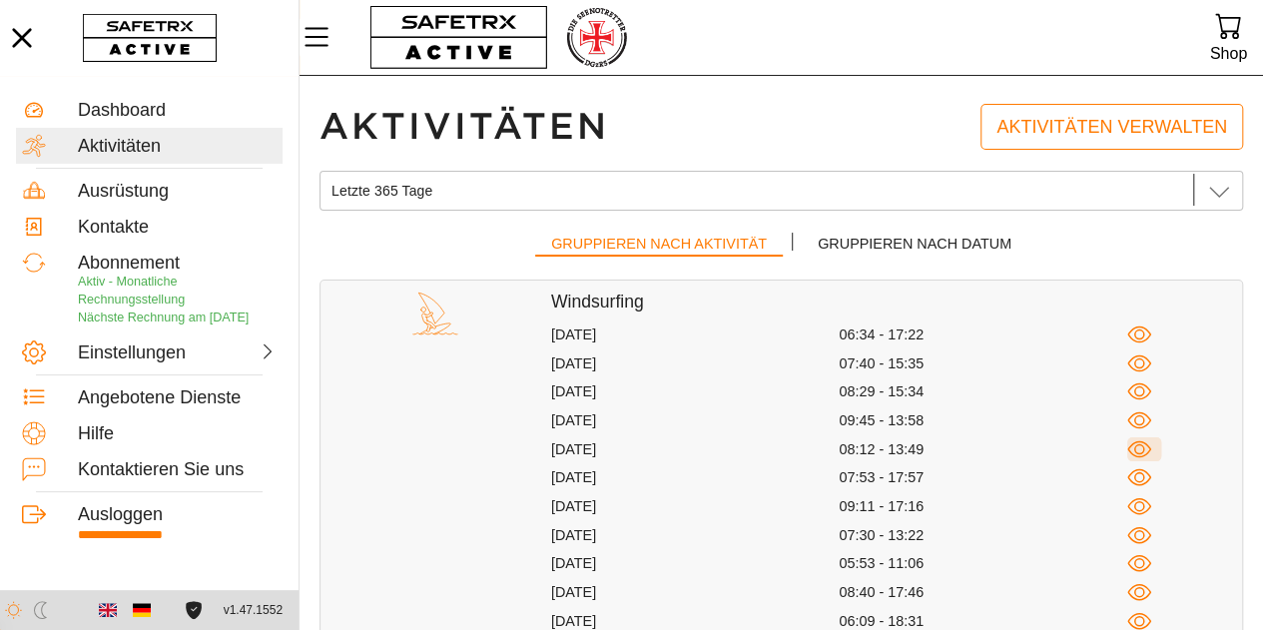
click at [1154, 449] on span "button" at bounding box center [1144, 449] width 35 height 25
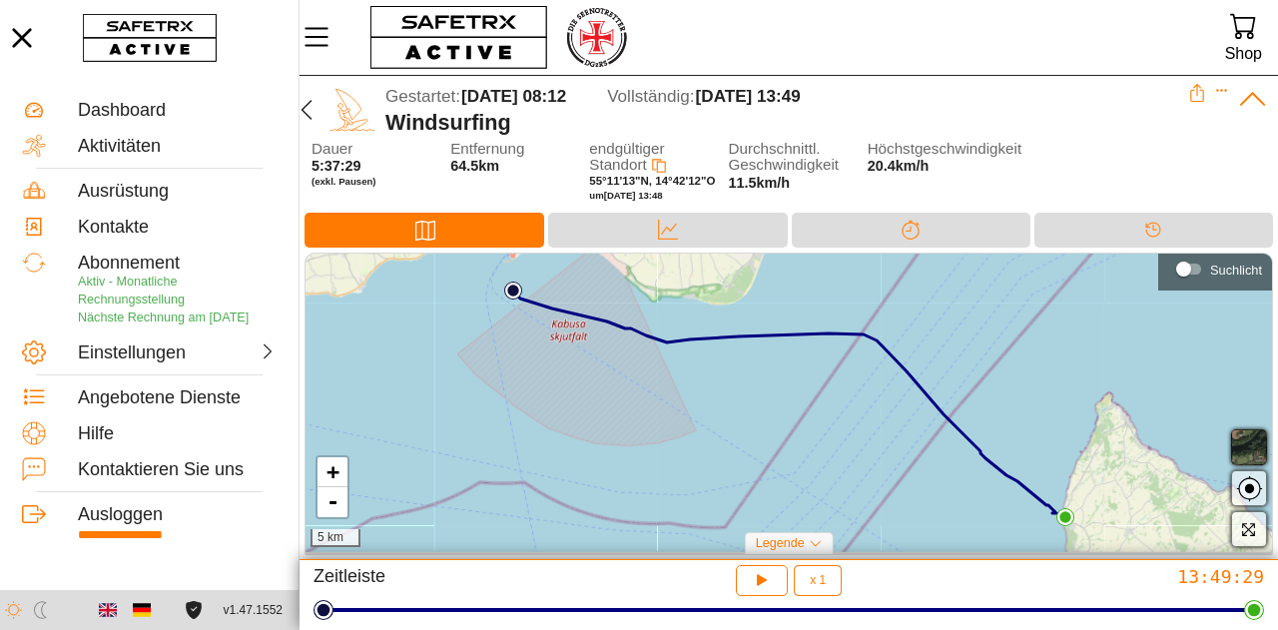
click at [831, 543] on div "Legende" at bounding box center [789, 543] width 89 height 22
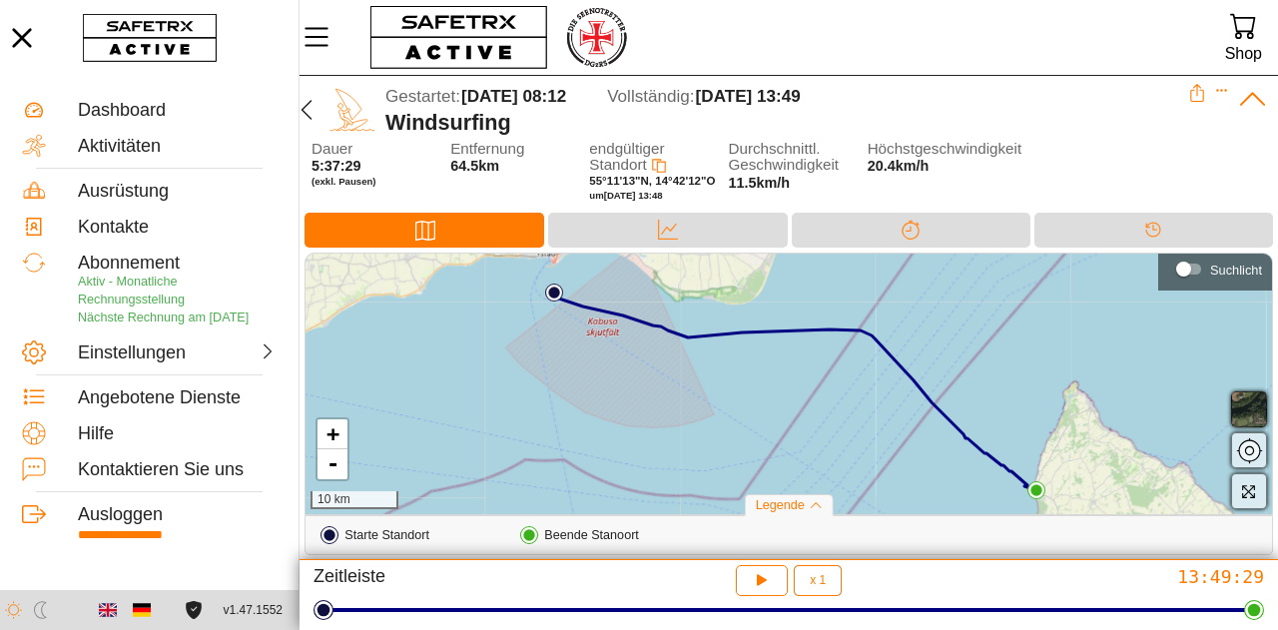
click at [1096, 456] on div "+ - 10 km" at bounding box center [788, 384] width 966 height 260
click at [663, 330] on div "+ - 10 km" at bounding box center [788, 384] width 966 height 260
drag, startPoint x: 663, startPoint y: 330, endPoint x: 635, endPoint y: 268, distance: 67.9
drag, startPoint x: 635, startPoint y: 268, endPoint x: 506, endPoint y: 372, distance: 165.4
click at [506, 372] on div "+ - 10 km" at bounding box center [788, 384] width 966 height 260
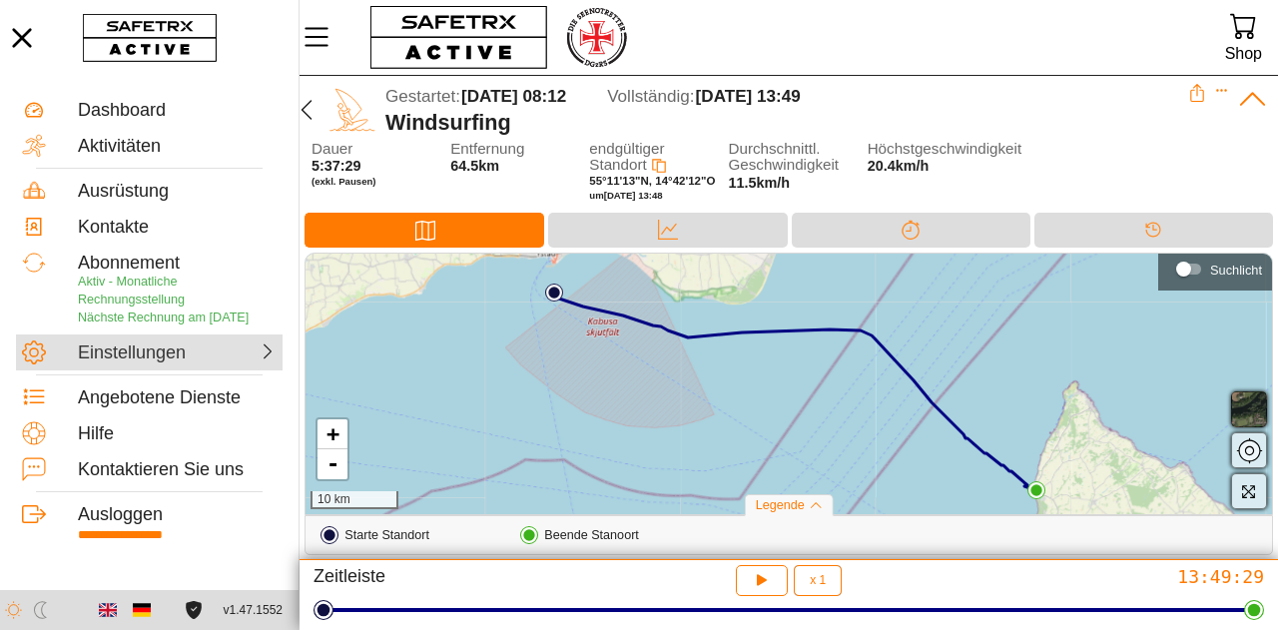
click at [247, 360] on div at bounding box center [230, 350] width 96 height 20
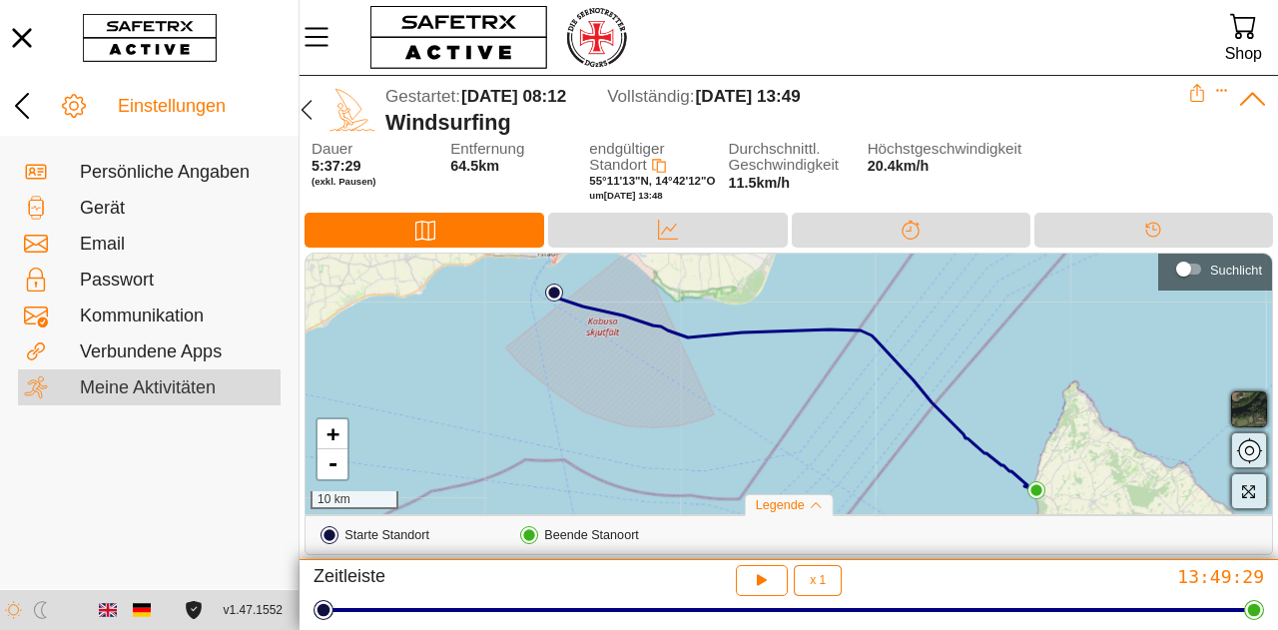
click at [198, 393] on div "Meine Aktivitäten" at bounding box center [177, 388] width 195 height 22
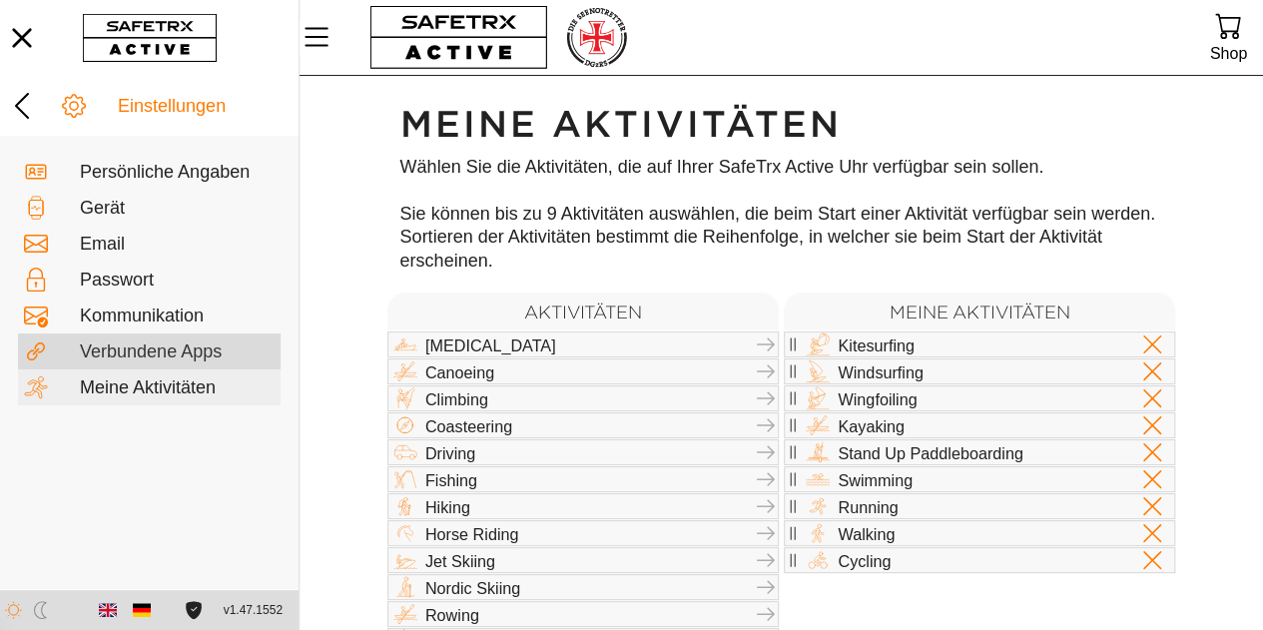
click at [189, 346] on div "Verbundene Apps" at bounding box center [177, 352] width 195 height 22
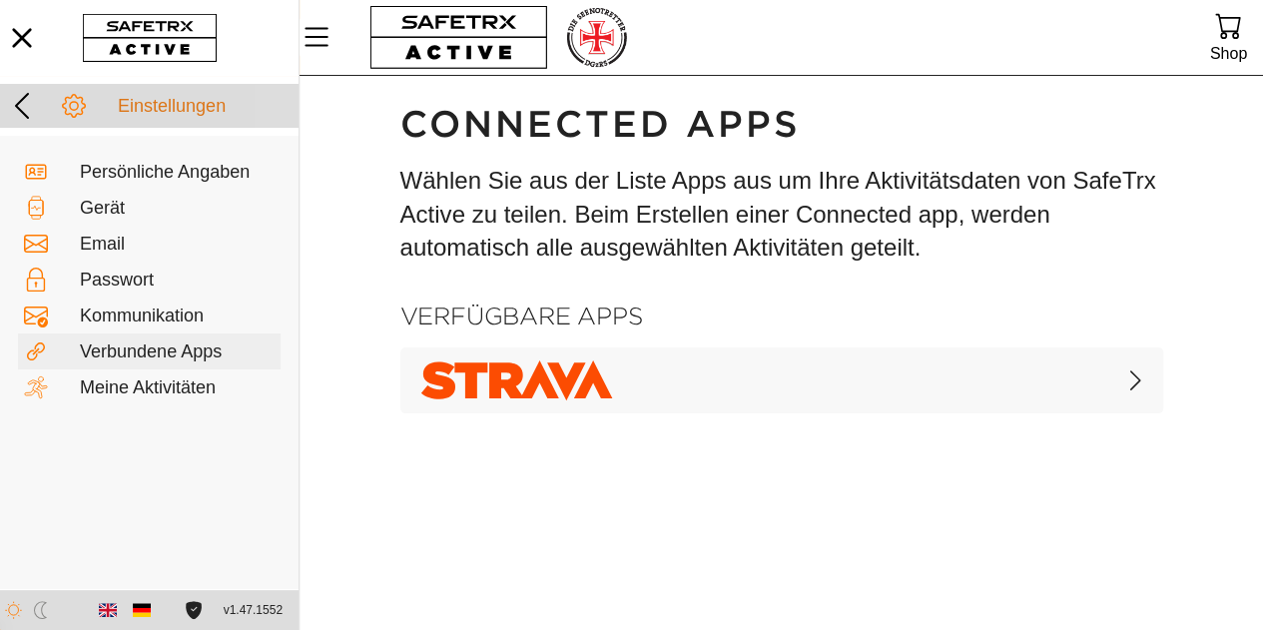
click at [14, 102] on icon at bounding box center [22, 106] width 32 height 32
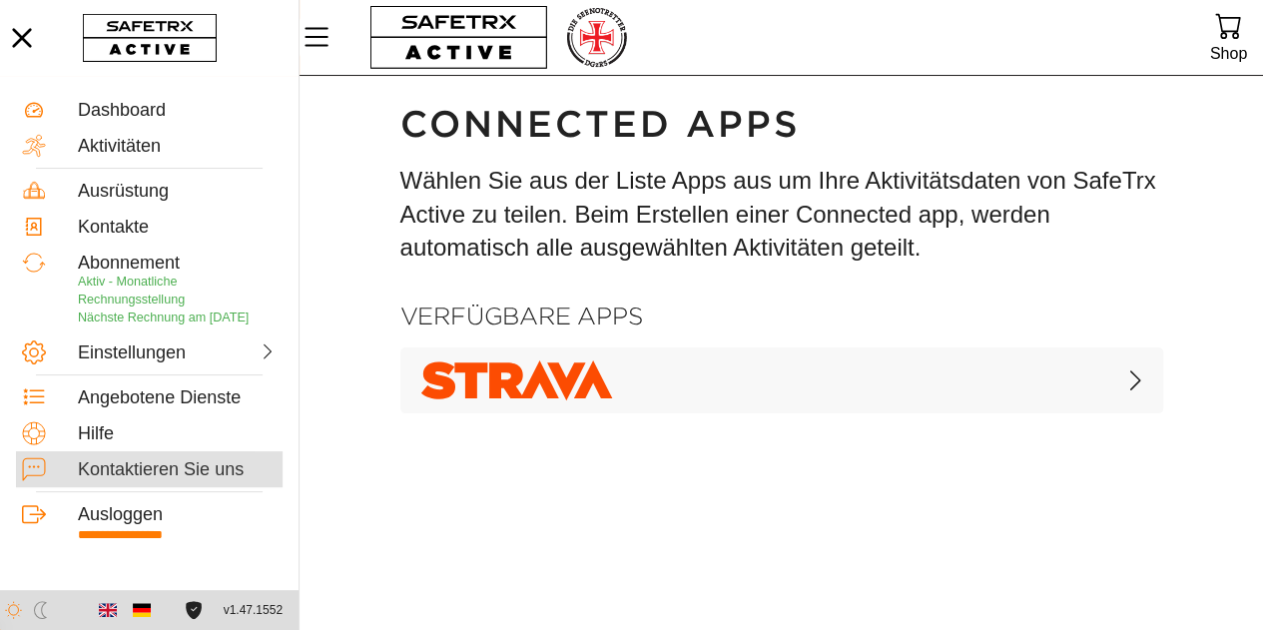
click at [193, 481] on div "Kontaktieren Sie uns" at bounding box center [177, 470] width 199 height 22
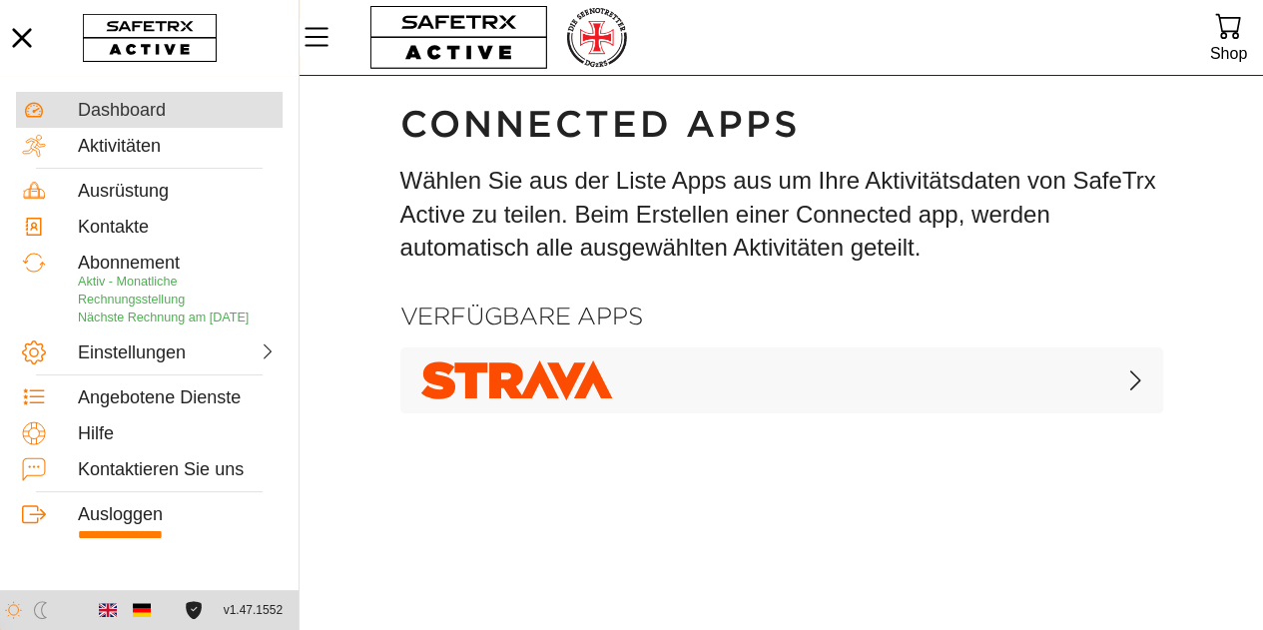
click at [162, 103] on div "Dashboard" at bounding box center [177, 111] width 199 height 22
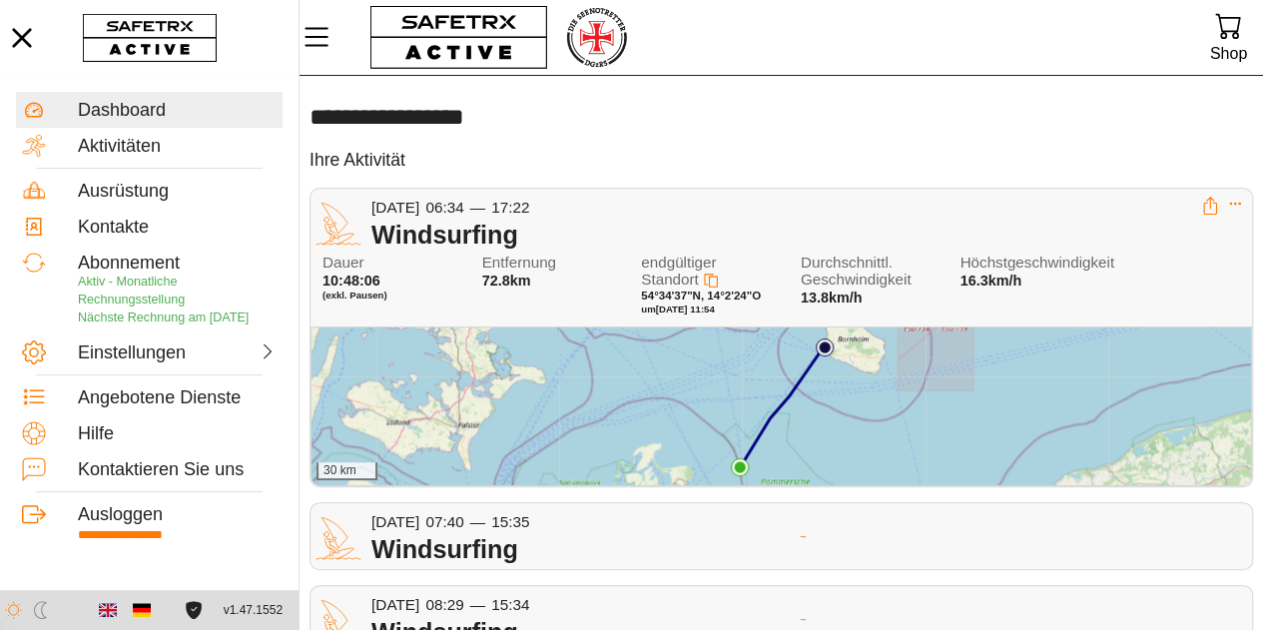
click at [1210, 208] on icon at bounding box center [1210, 203] width 8 height 12
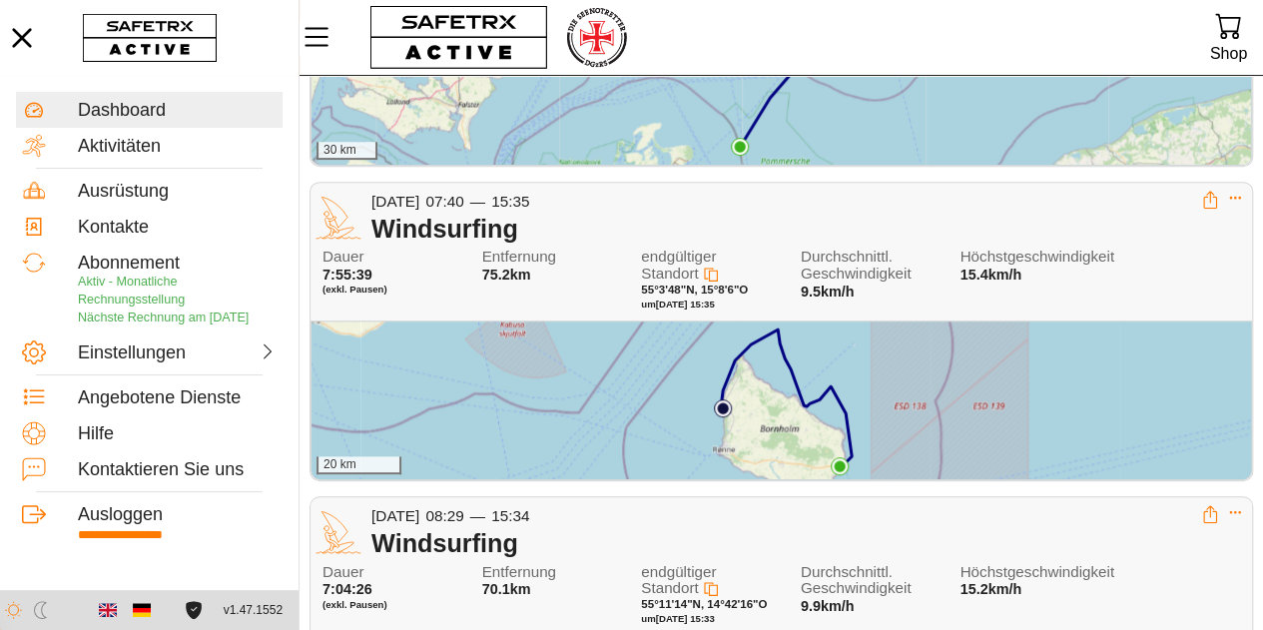
scroll to position [323, 0]
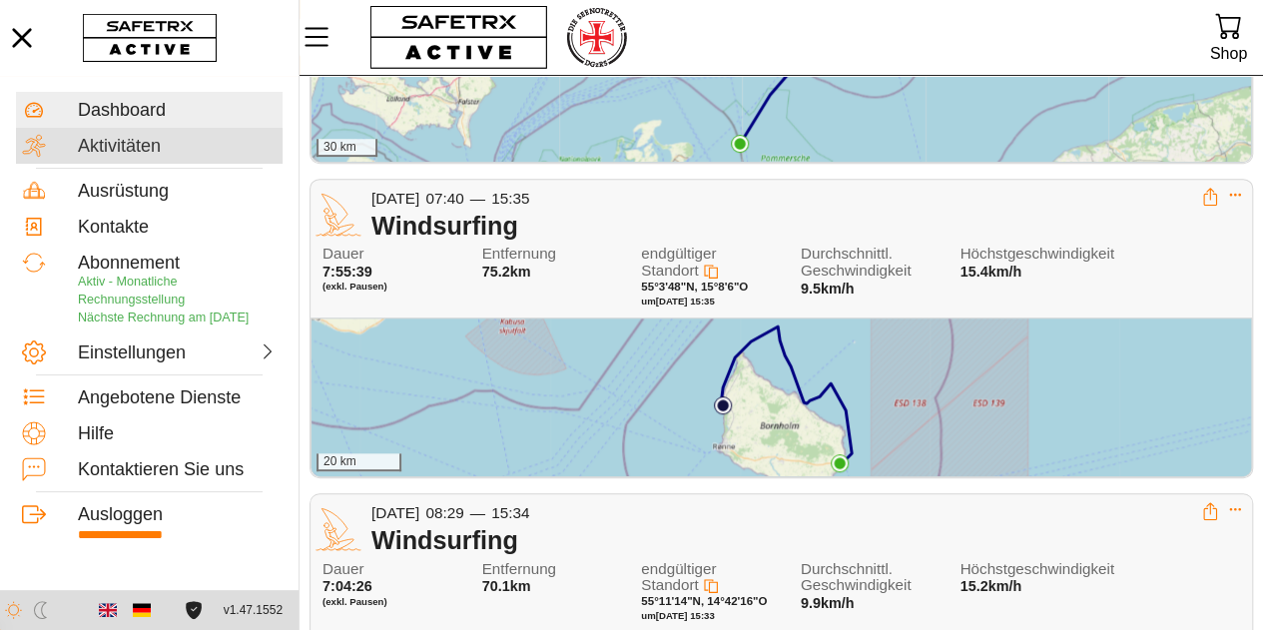
click at [167, 145] on div "Aktivitäten" at bounding box center [177, 147] width 199 height 22
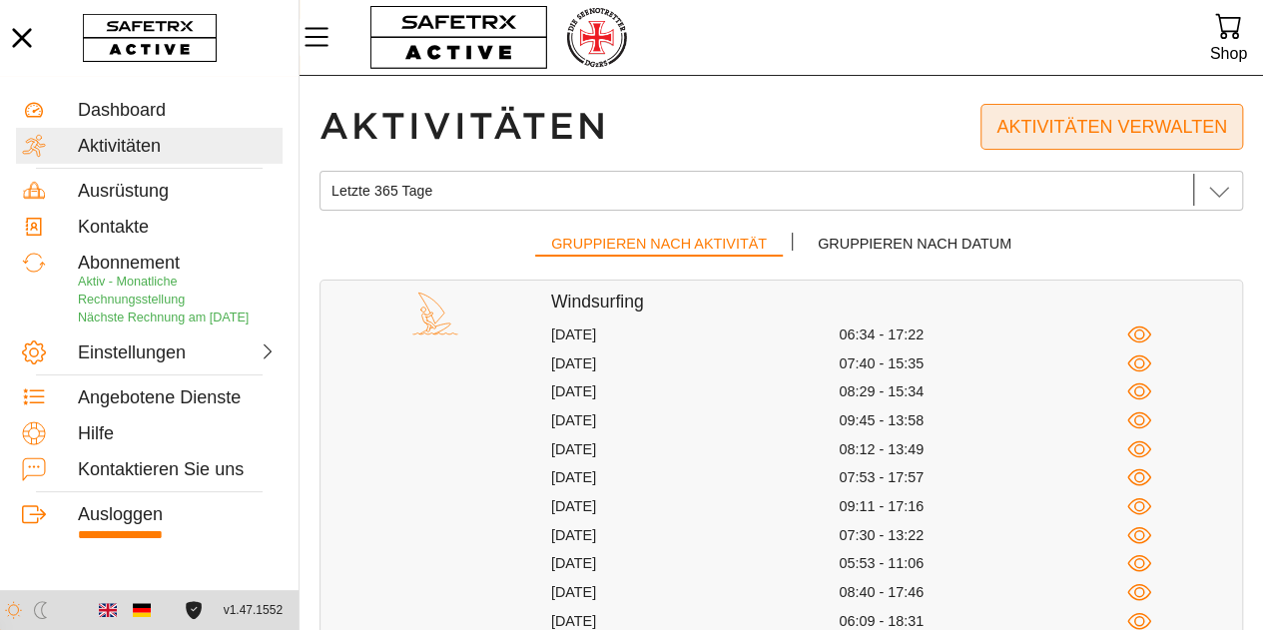
click at [1149, 124] on span "Aktivitäten verwalten" at bounding box center [1111, 127] width 231 height 31
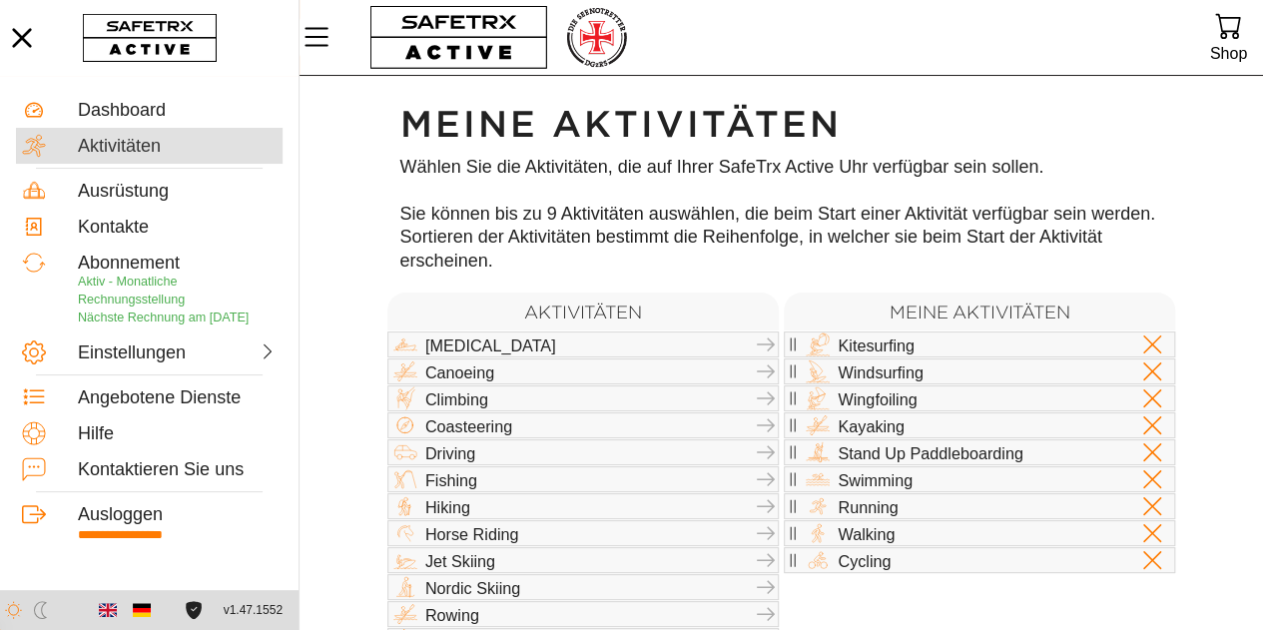
click at [131, 139] on div "Aktivitäten" at bounding box center [177, 147] width 199 height 22
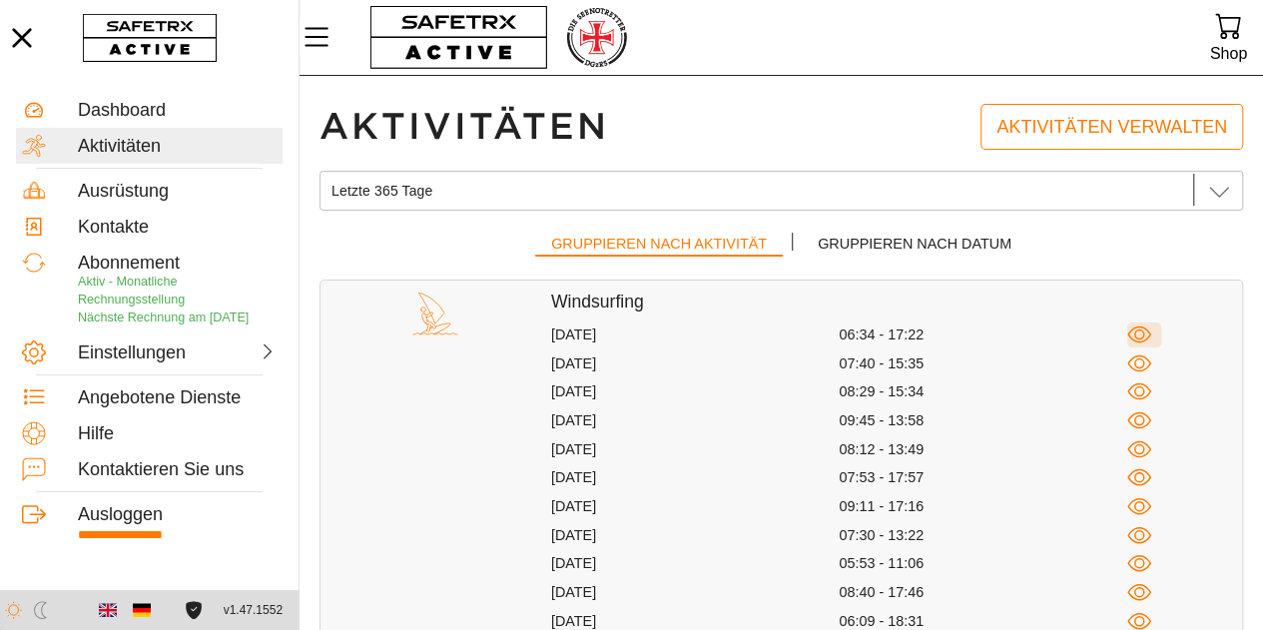
click at [1142, 329] on icon "button" at bounding box center [1139, 334] width 25 height 25
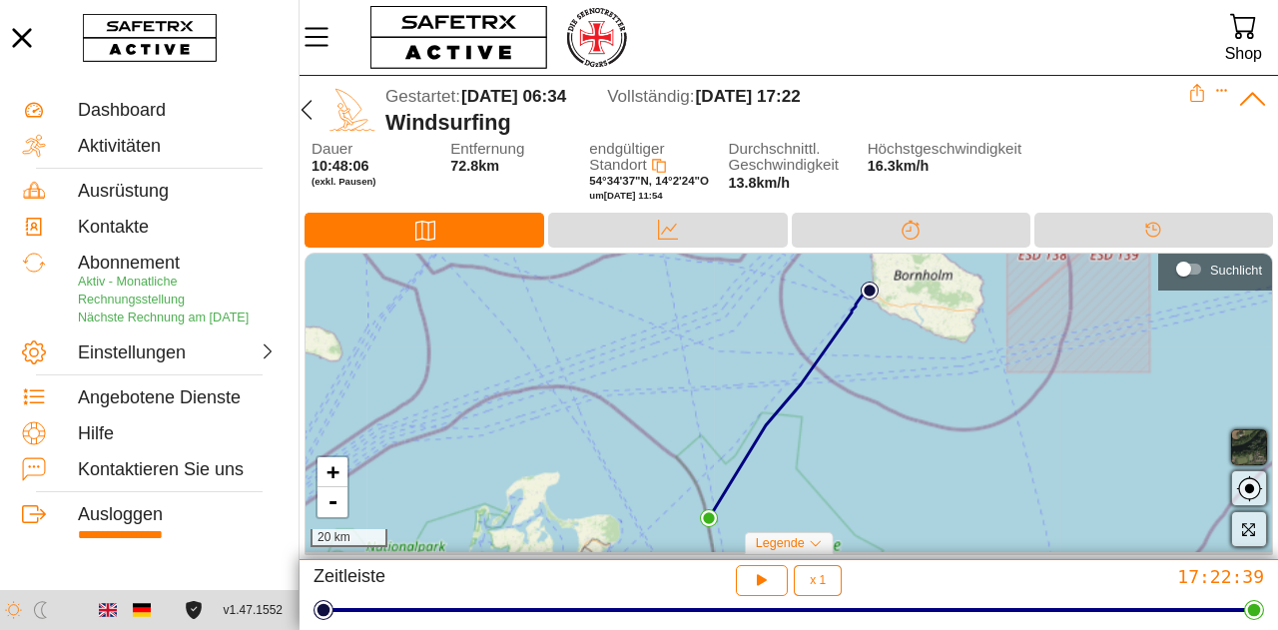
click at [1254, 95] on icon at bounding box center [1252, 99] width 25 height 13
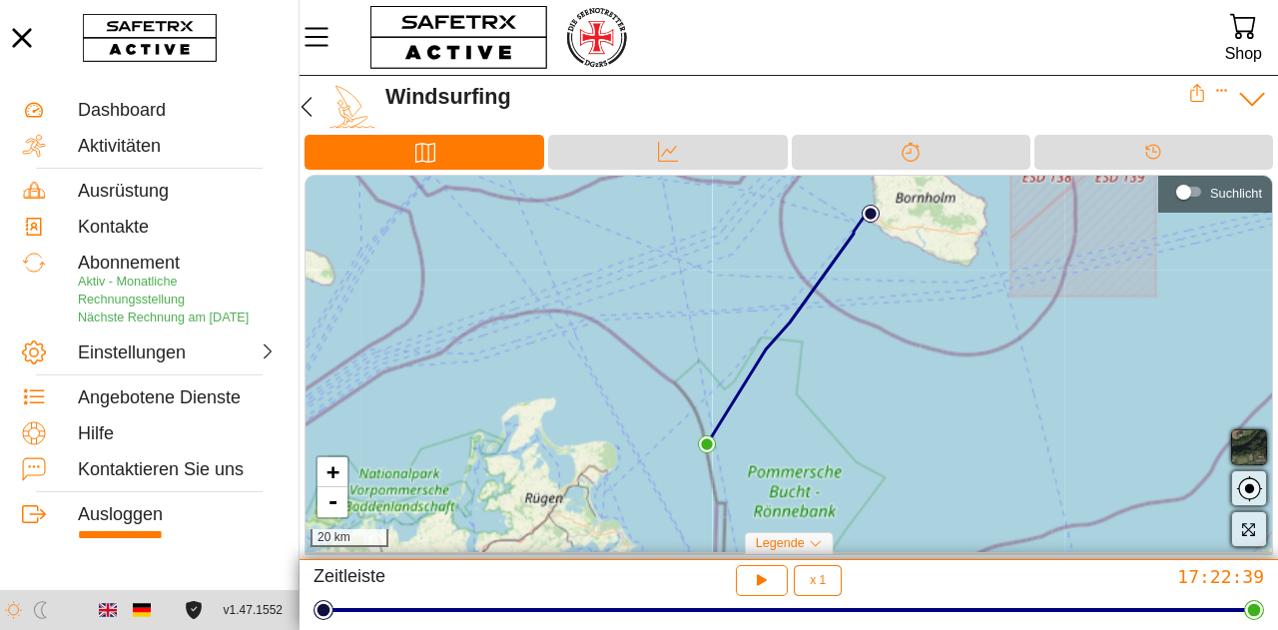
click at [1254, 95] on icon at bounding box center [1252, 99] width 31 height 31
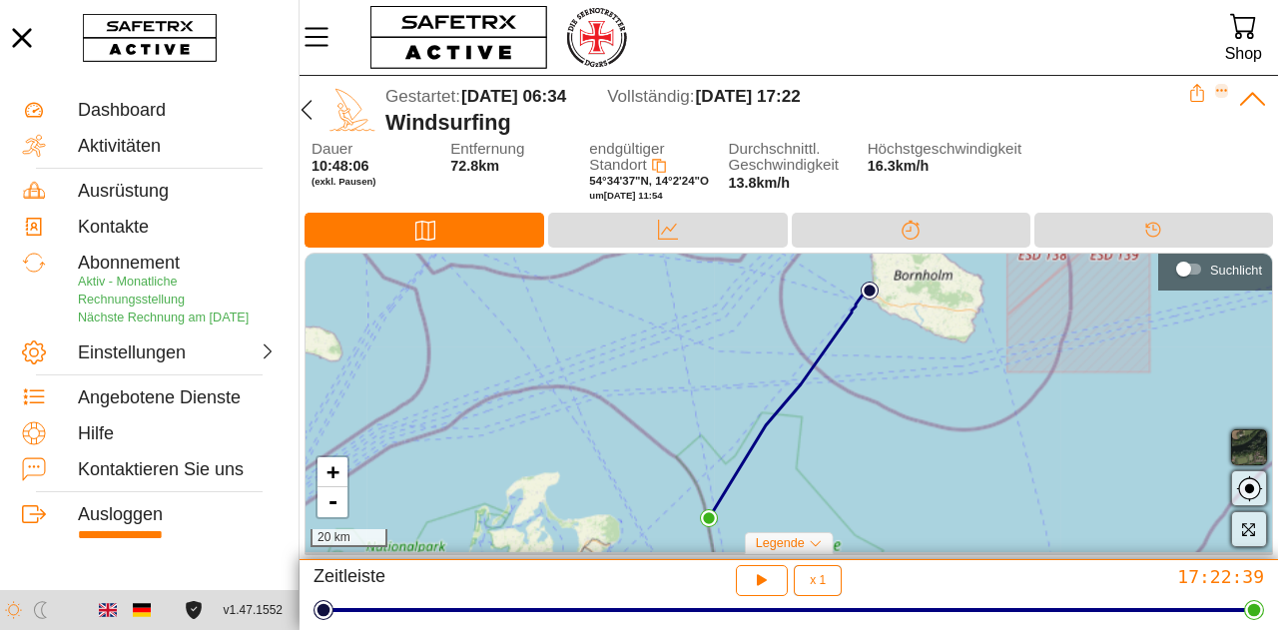
click at [1224, 91] on icon "Expand" at bounding box center [1221, 91] width 11 height 3
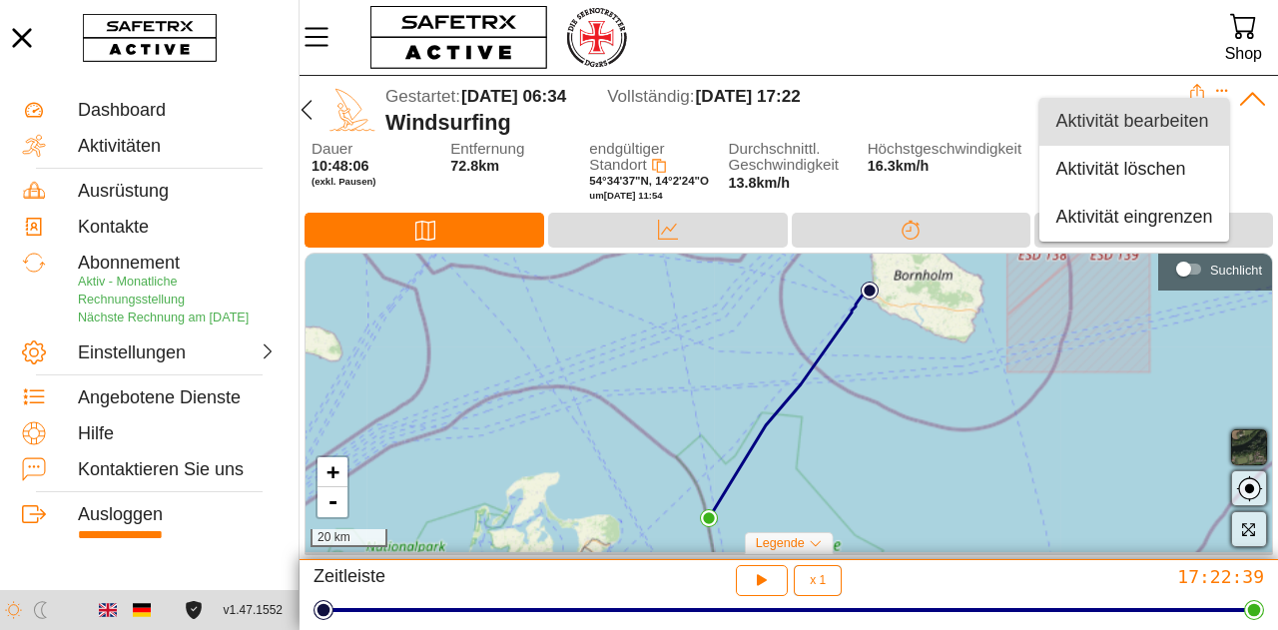
click at [1179, 122] on div "Aktivität bearbeiten" at bounding box center [1133, 122] width 157 height 22
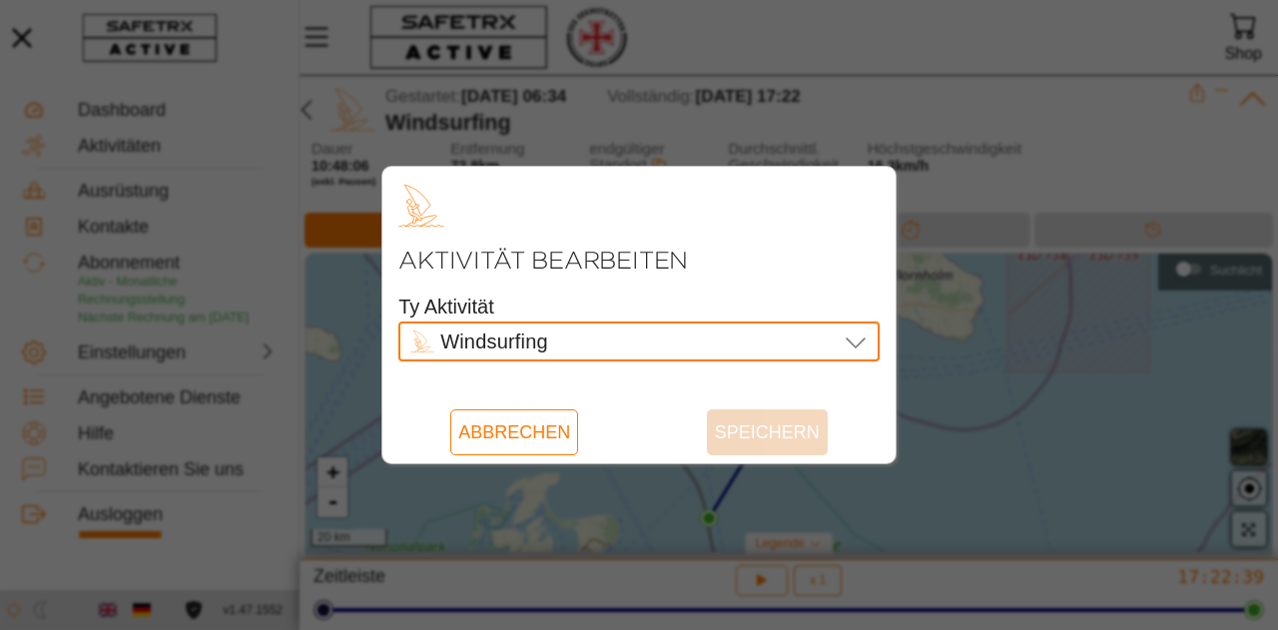
click at [866, 336] on icon at bounding box center [855, 341] width 24 height 24
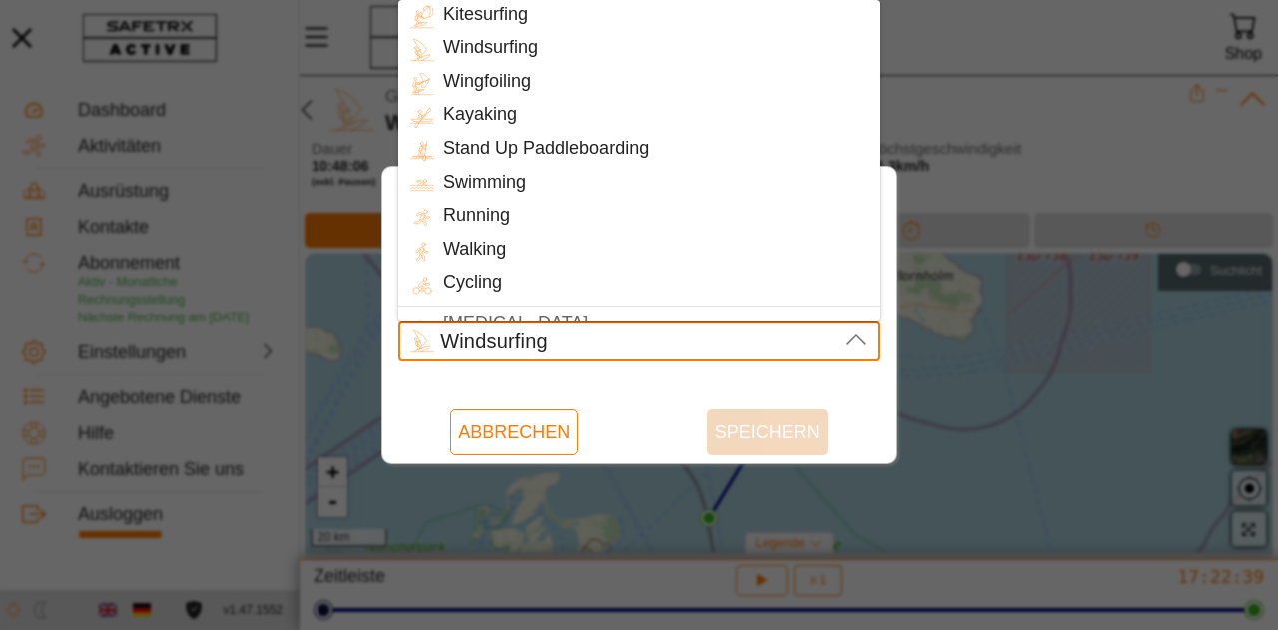
click at [866, 336] on icon at bounding box center [855, 341] width 24 height 24
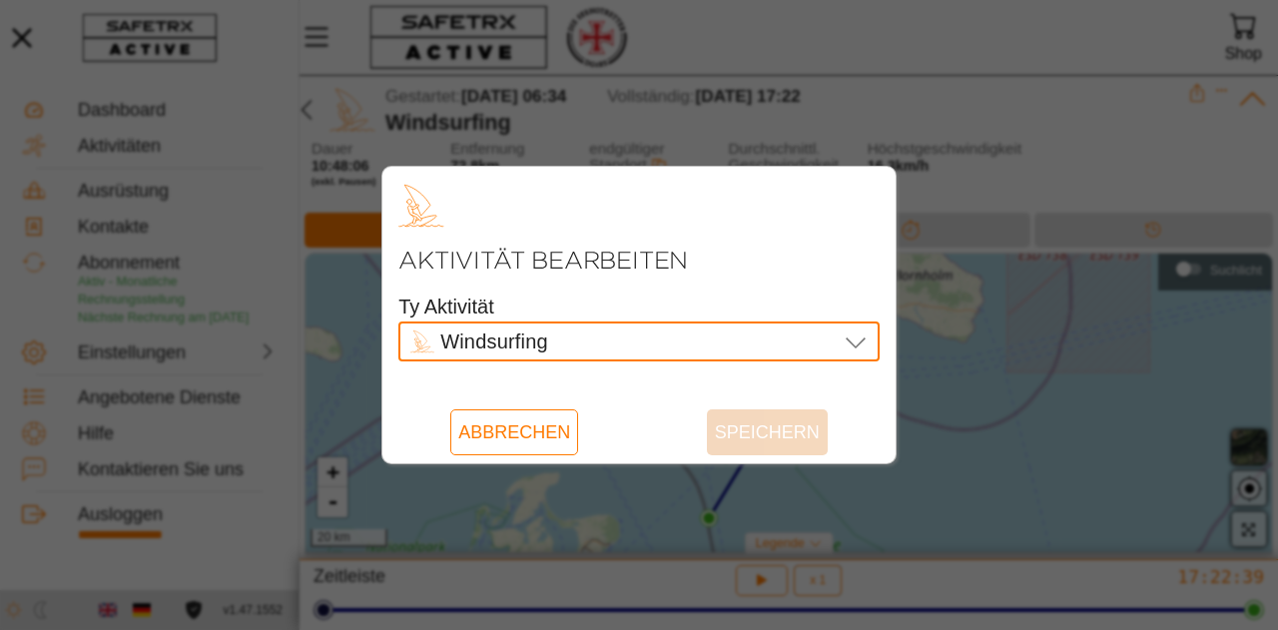
click at [789, 342] on div "Windsurfing Windsurfing" at bounding box center [623, 341] width 427 height 40
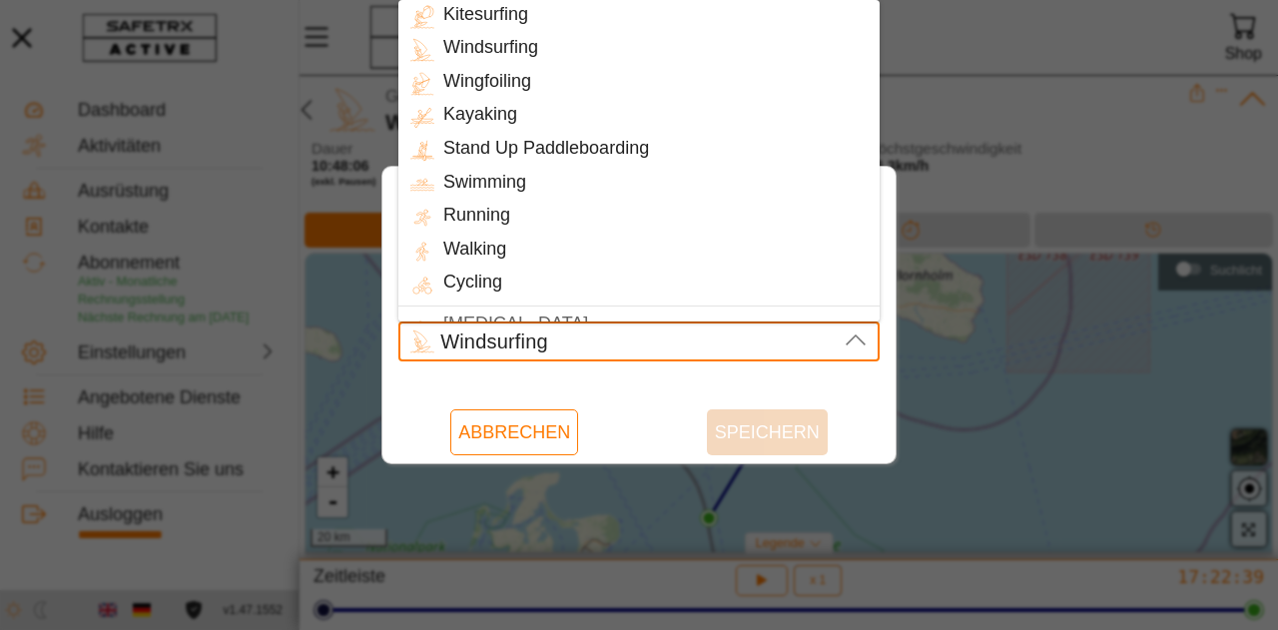
click at [789, 342] on div "Windsurfing Windsurfing" at bounding box center [623, 341] width 427 height 40
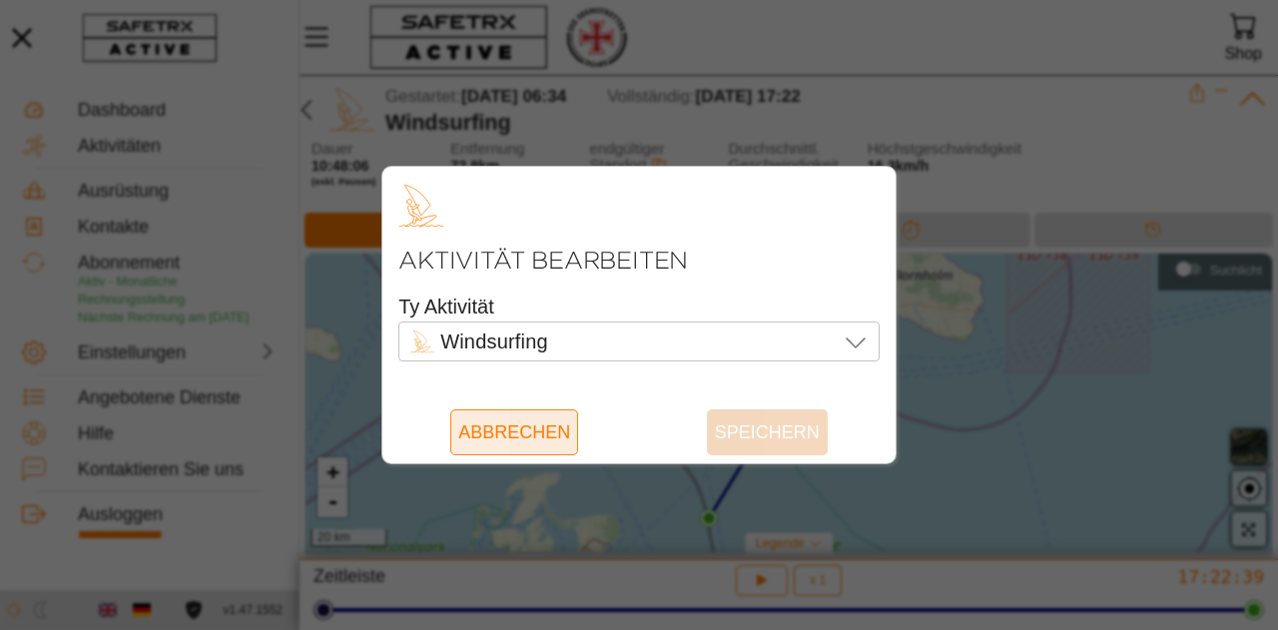
click at [559, 438] on span "Abbrechen" at bounding box center [514, 432] width 112 height 46
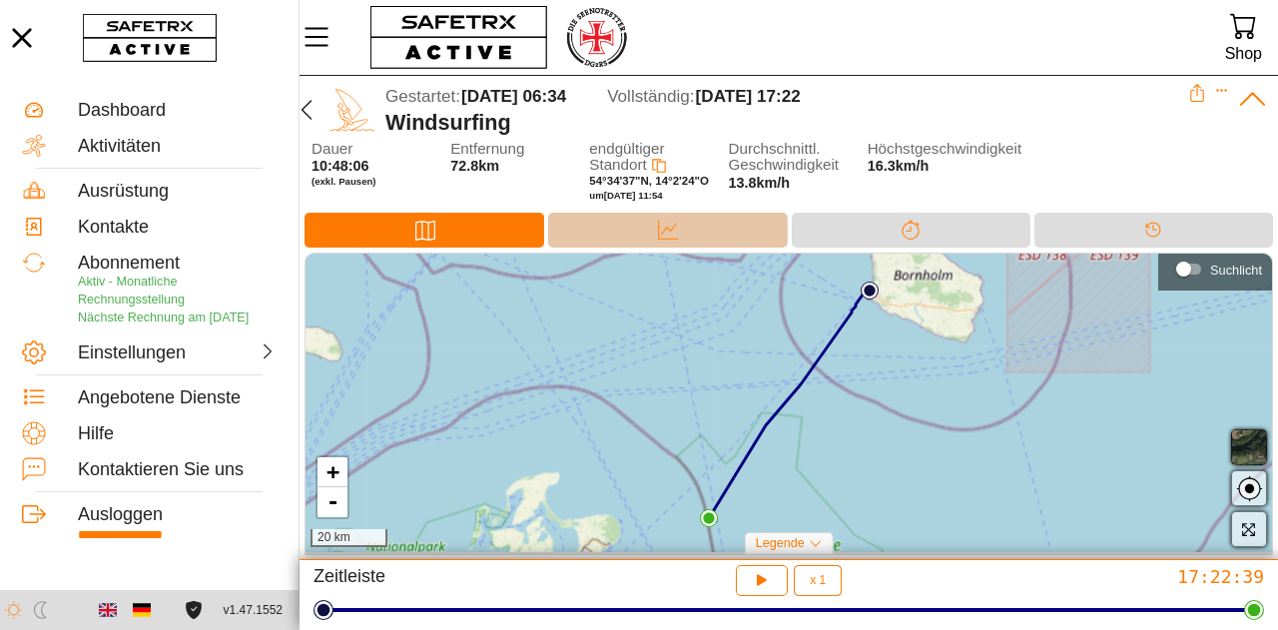
click at [631, 227] on div "Daten" at bounding box center [667, 230] width 239 height 35
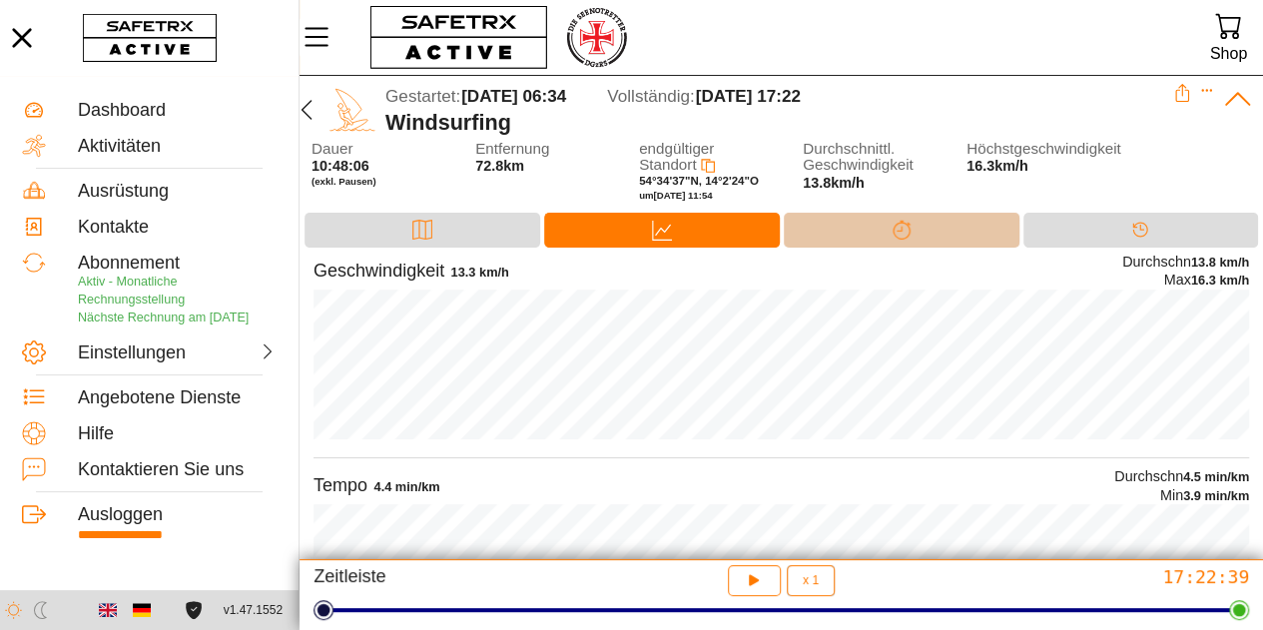
click at [925, 234] on div "Trennung" at bounding box center [901, 230] width 236 height 35
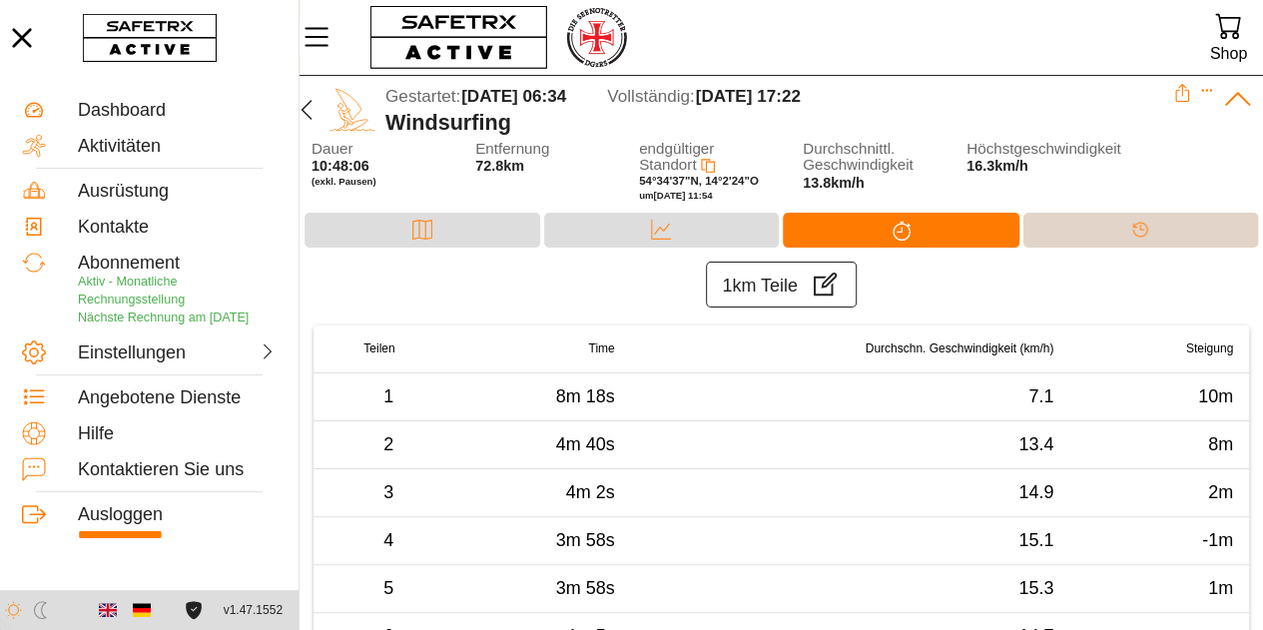
click at [1120, 231] on div "Timeline" at bounding box center [1140, 230] width 40 height 30
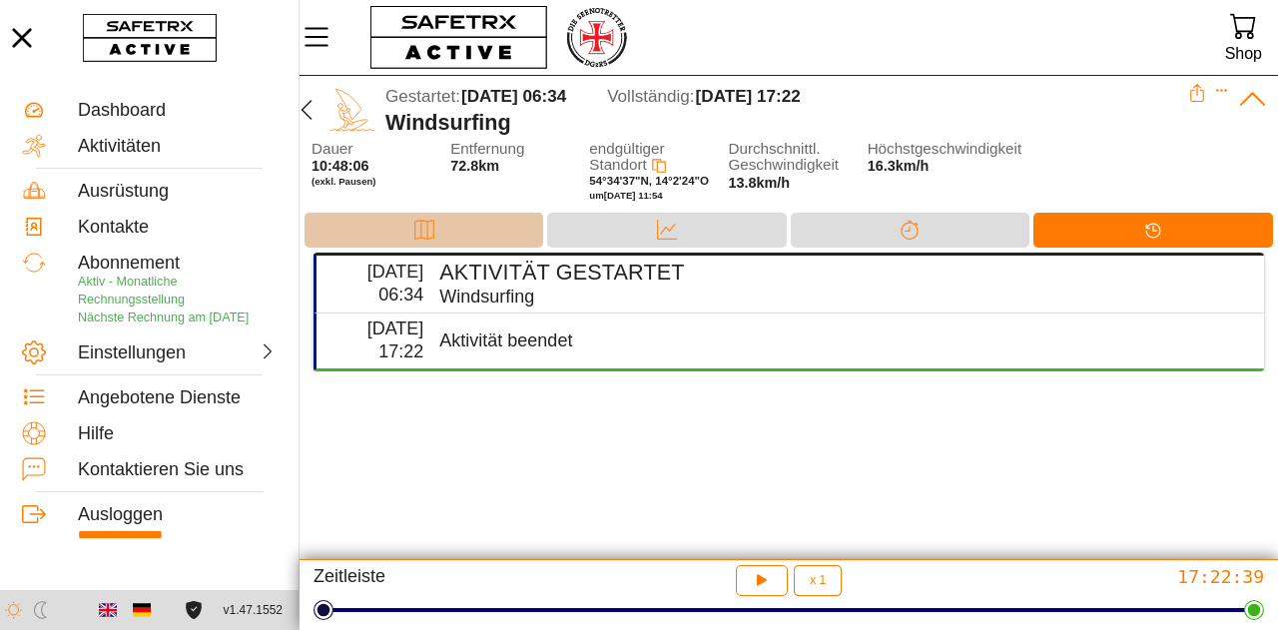
click at [446, 225] on div "Karte" at bounding box center [423, 230] width 239 height 35
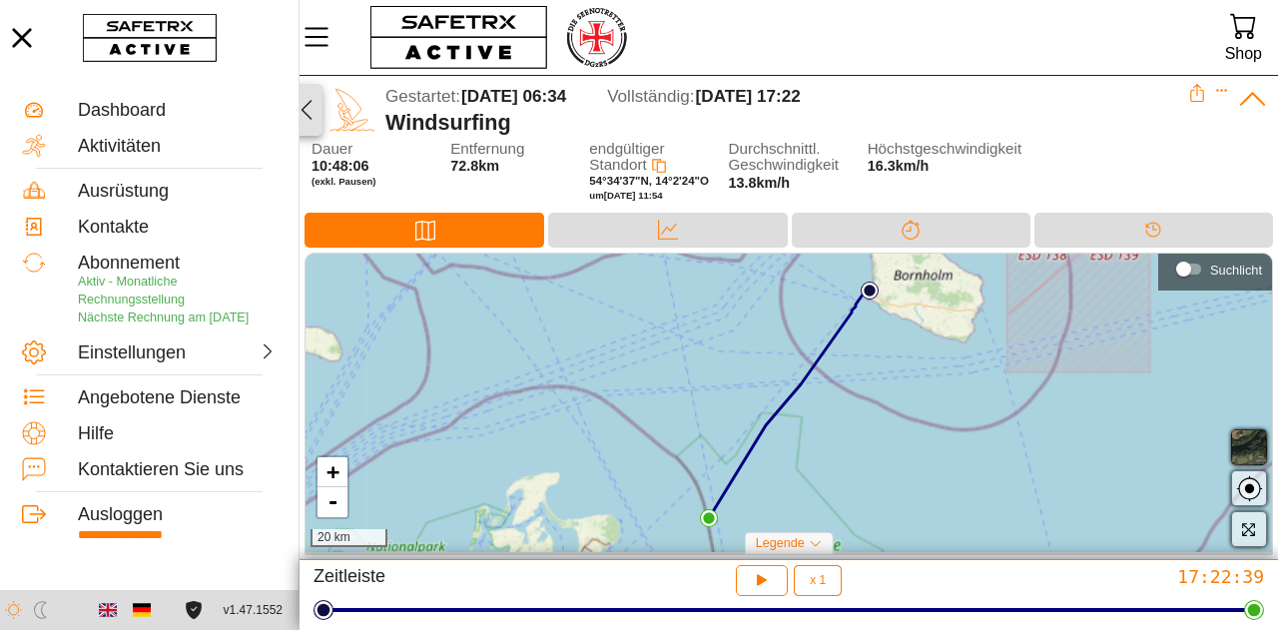
click at [305, 121] on icon "button" at bounding box center [306, 110] width 24 height 24
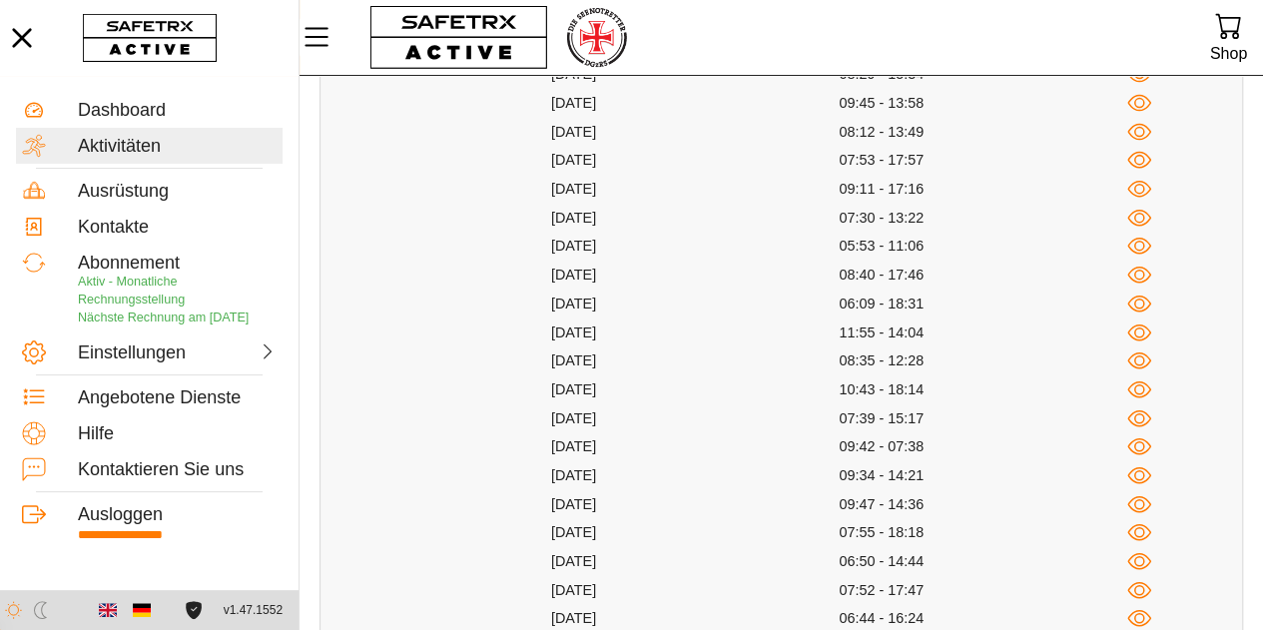
scroll to position [319, 0]
click at [1140, 504] on icon "button" at bounding box center [1139, 502] width 25 height 25
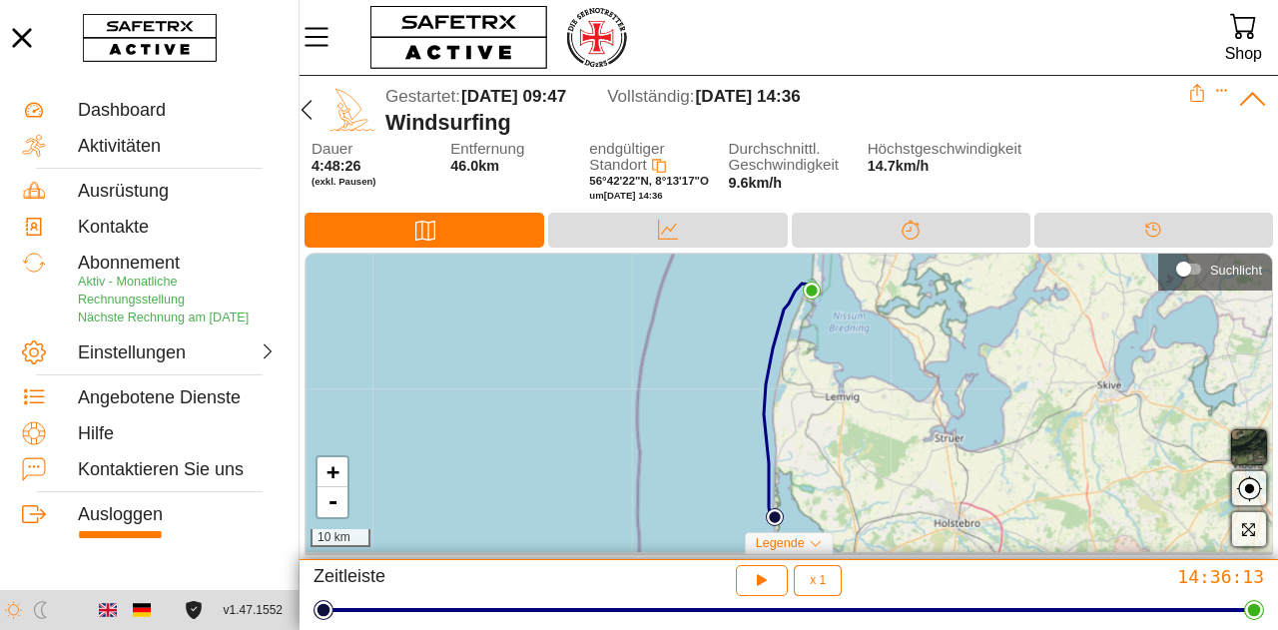
click at [950, 39] on div at bounding box center [786, 37] width 850 height 75
click at [303, 113] on icon "button" at bounding box center [306, 110] width 24 height 24
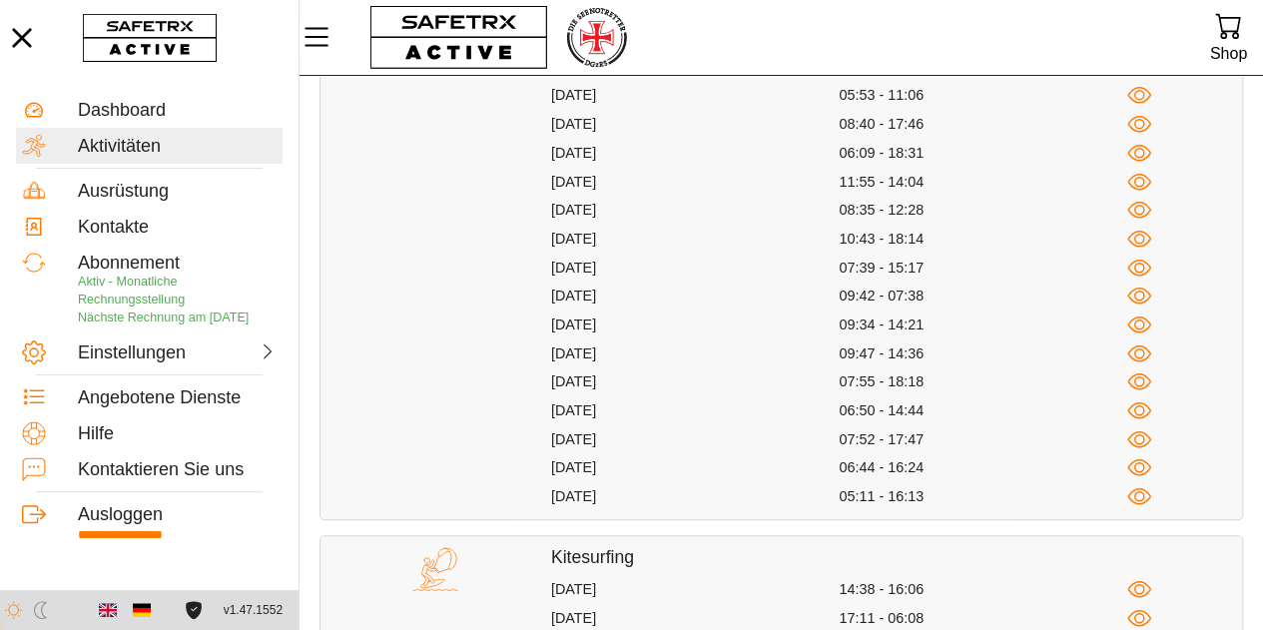
scroll to position [471, 0]
